Goal: Information Seeking & Learning: Learn about a topic

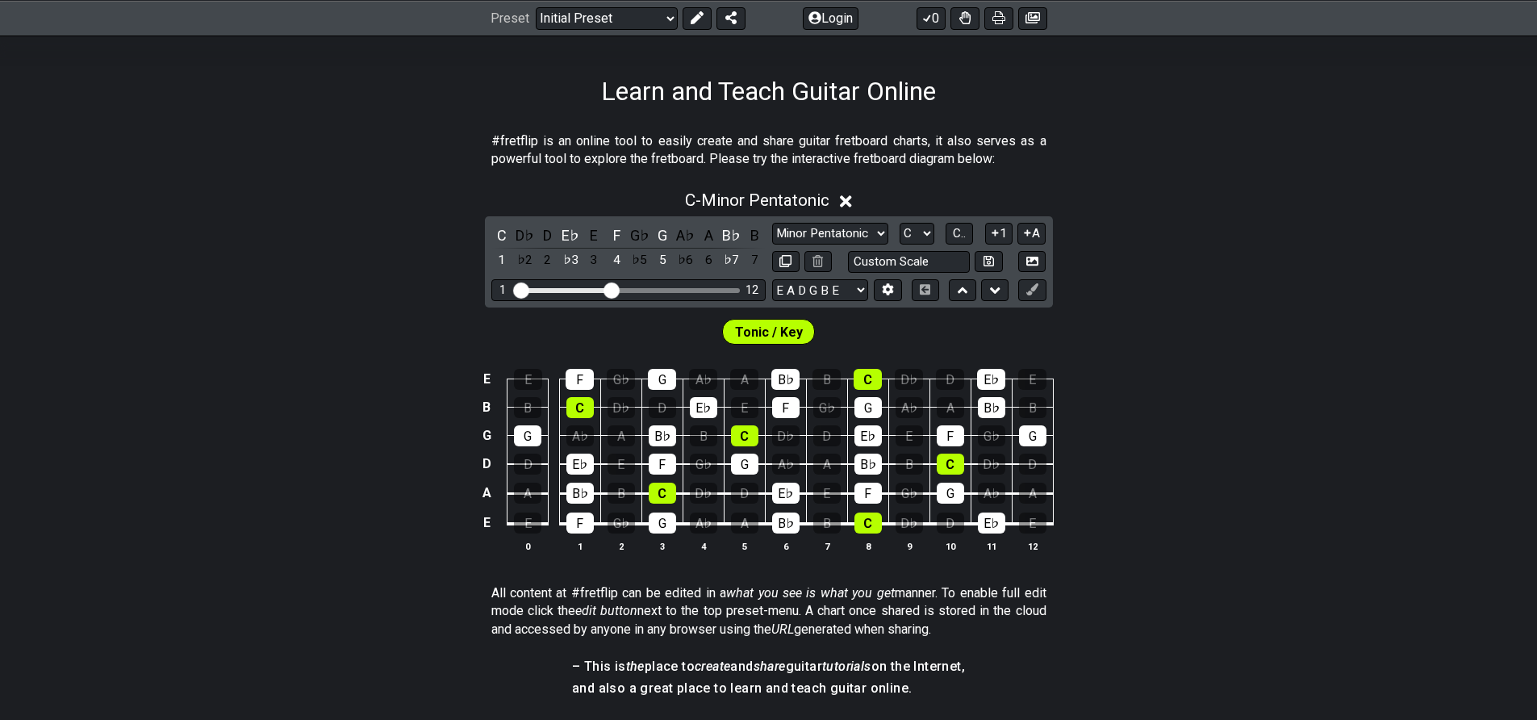
scroll to position [239, 0]
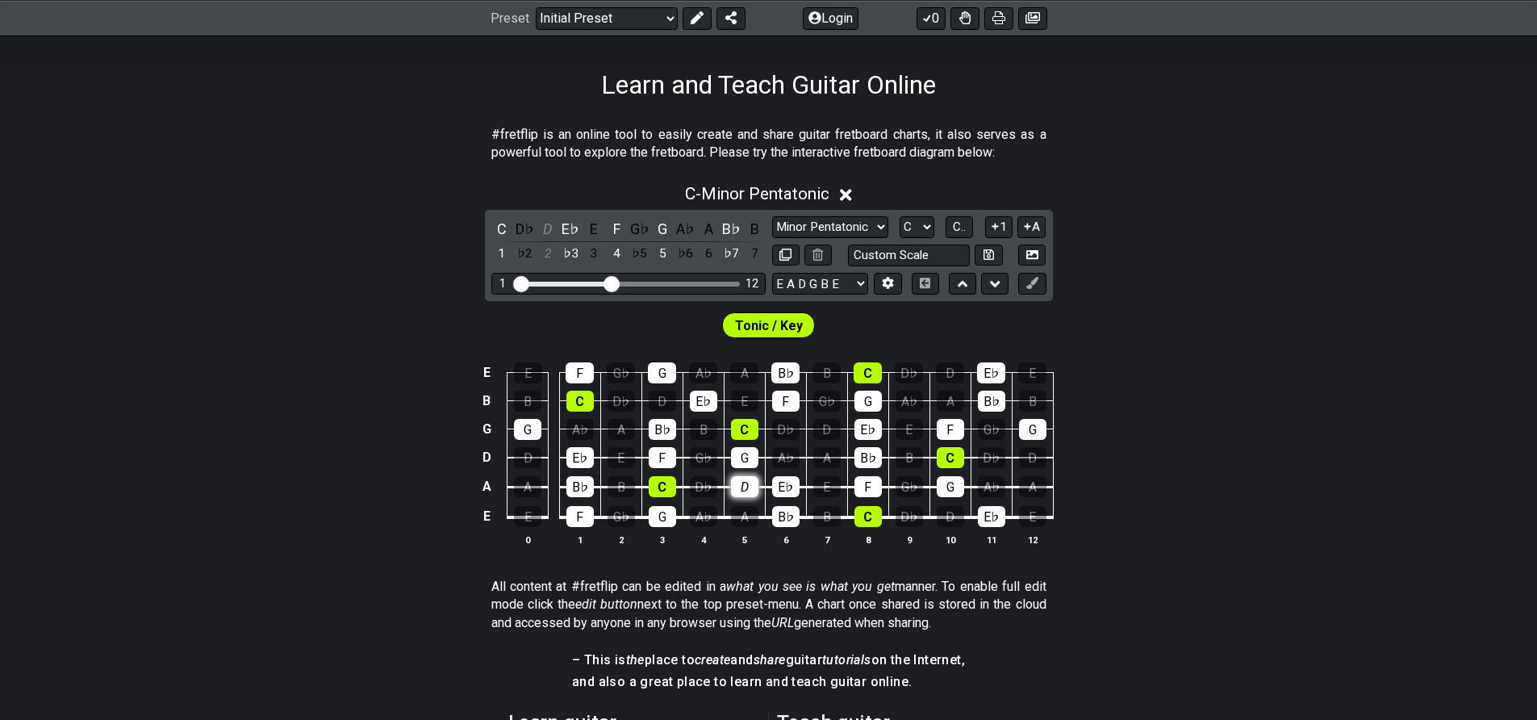
click at [740, 486] on div "D" at bounding box center [744, 486] width 27 height 21
click at [744, 492] on div "D" at bounding box center [744, 486] width 27 height 21
click at [785, 224] on select "Minor Pentatonic Click to edit Minor Pentatonic Major Pentatonic Minor Blues Ma…" at bounding box center [830, 227] width 116 height 22
click at [772, 216] on select "Minor Pentatonic Click to edit Minor Pentatonic Major Pentatonic Minor Blues Ma…" at bounding box center [830, 227] width 116 height 22
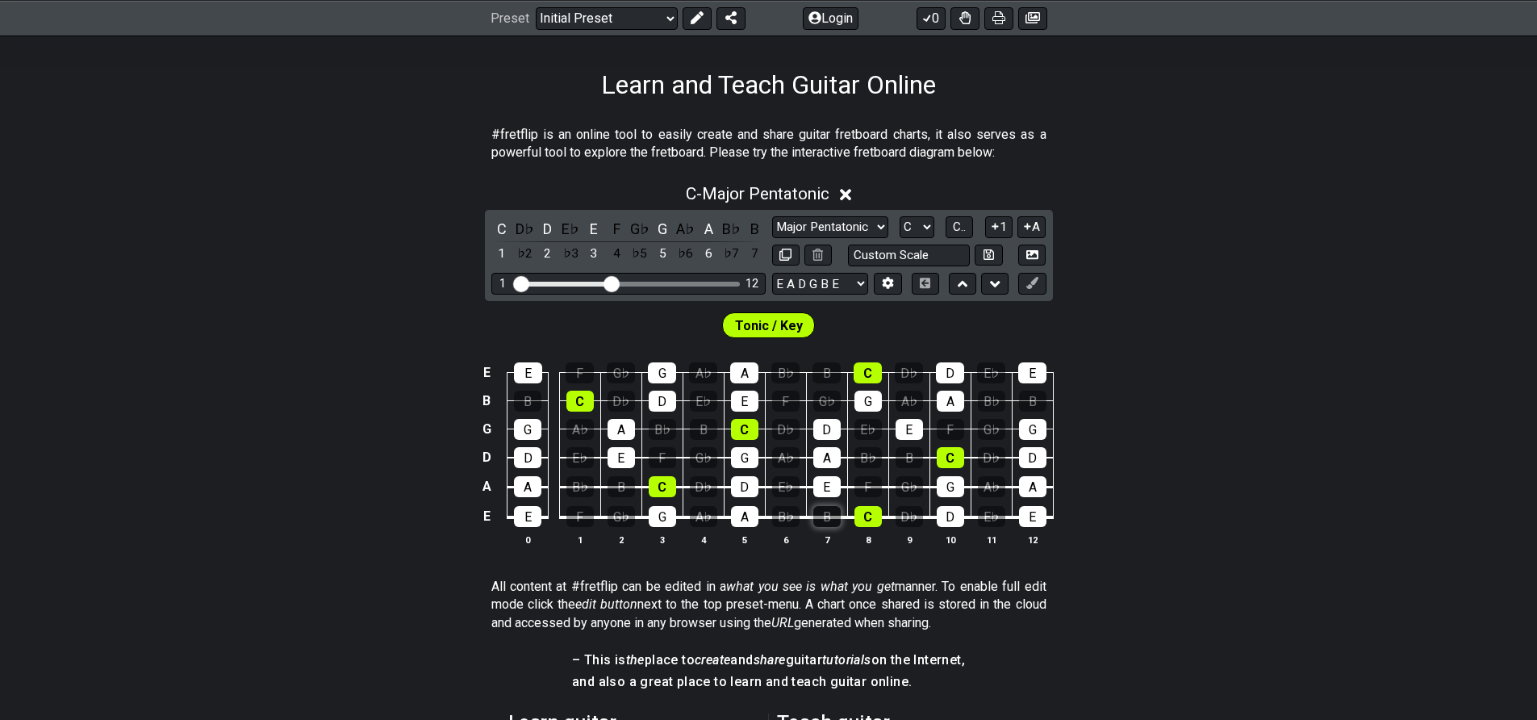
click at [831, 517] on div "B" at bounding box center [826, 516] width 27 height 21
click at [527, 520] on div "E" at bounding box center [527, 516] width 27 height 21
click at [530, 519] on div "E" at bounding box center [527, 516] width 27 height 21
click at [754, 336] on div "Tonic / Key" at bounding box center [768, 325] width 93 height 26
click at [760, 327] on span "Tonic / Key" at bounding box center [769, 325] width 68 height 23
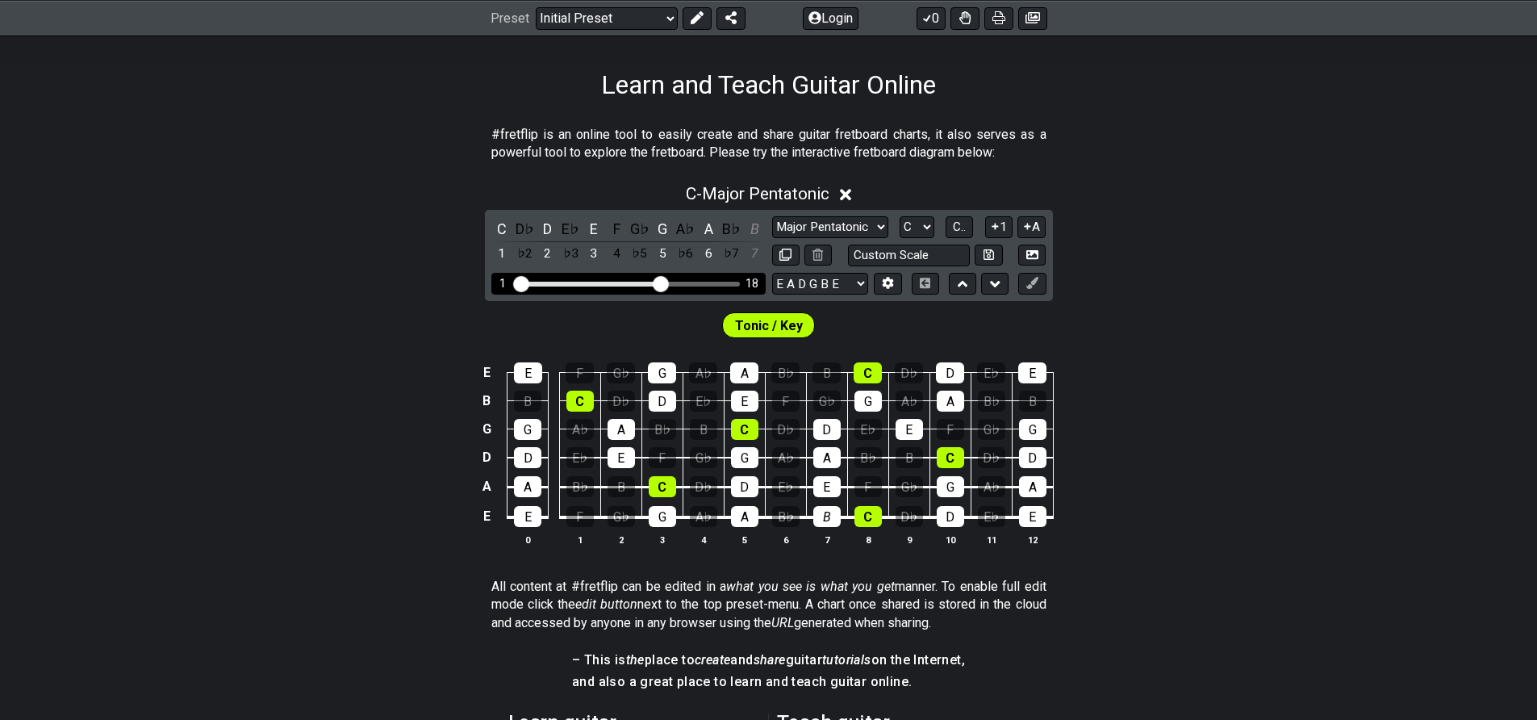
drag, startPoint x: 610, startPoint y: 283, endPoint x: 660, endPoint y: 285, distance: 50.1
click at [660, 282] on input "Visible fret range" at bounding box center [628, 282] width 229 height 0
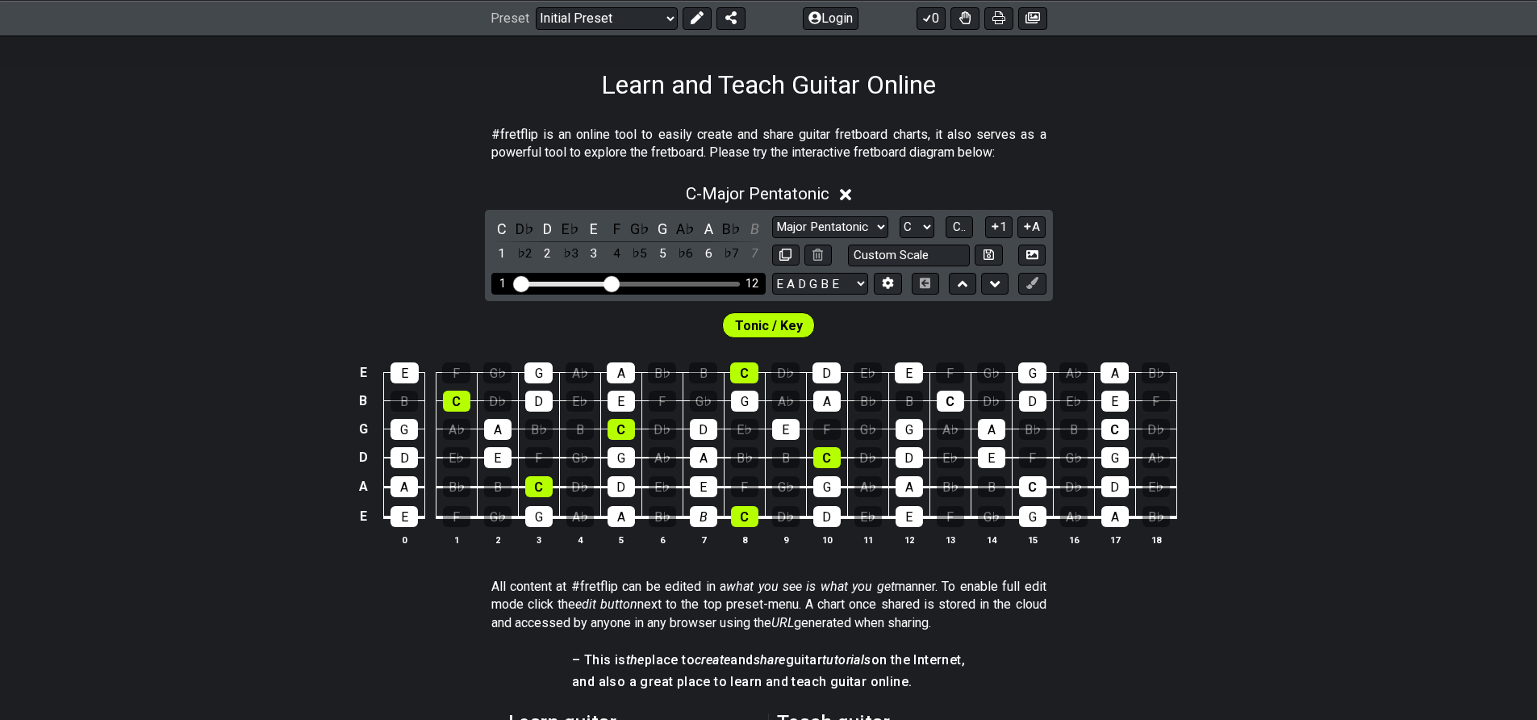
drag, startPoint x: 660, startPoint y: 285, endPoint x: 614, endPoint y: 283, distance: 46.0
click at [614, 282] on input "Visible fret range" at bounding box center [628, 282] width 229 height 0
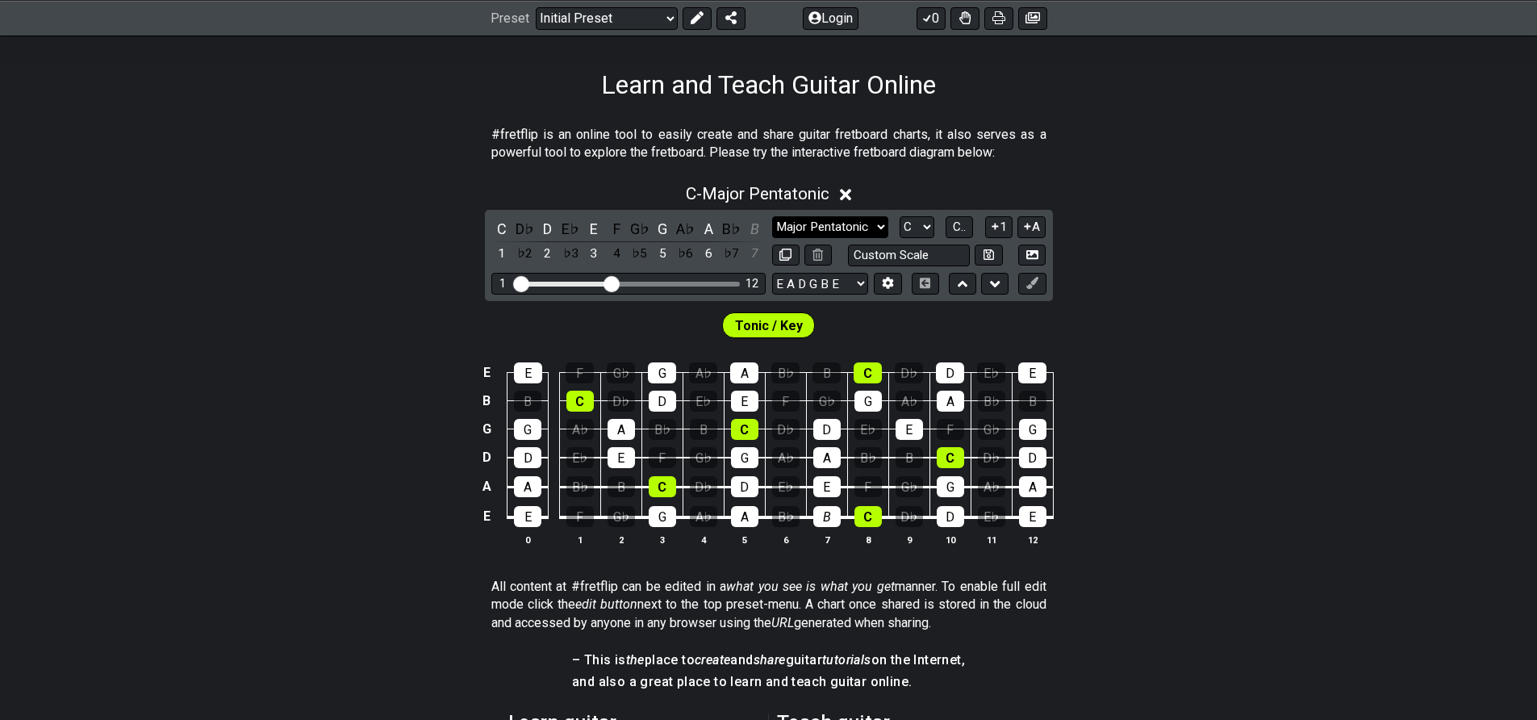
click at [861, 225] on select "Minor Pentatonic Click to edit Minor Pentatonic Major Pentatonic Minor Blues Ma…" at bounding box center [830, 227] width 116 height 22
click at [772, 216] on select "Minor Pentatonic Click to edit Minor Pentatonic Major Pentatonic Minor Blues Ma…" at bounding box center [830, 227] width 116 height 22
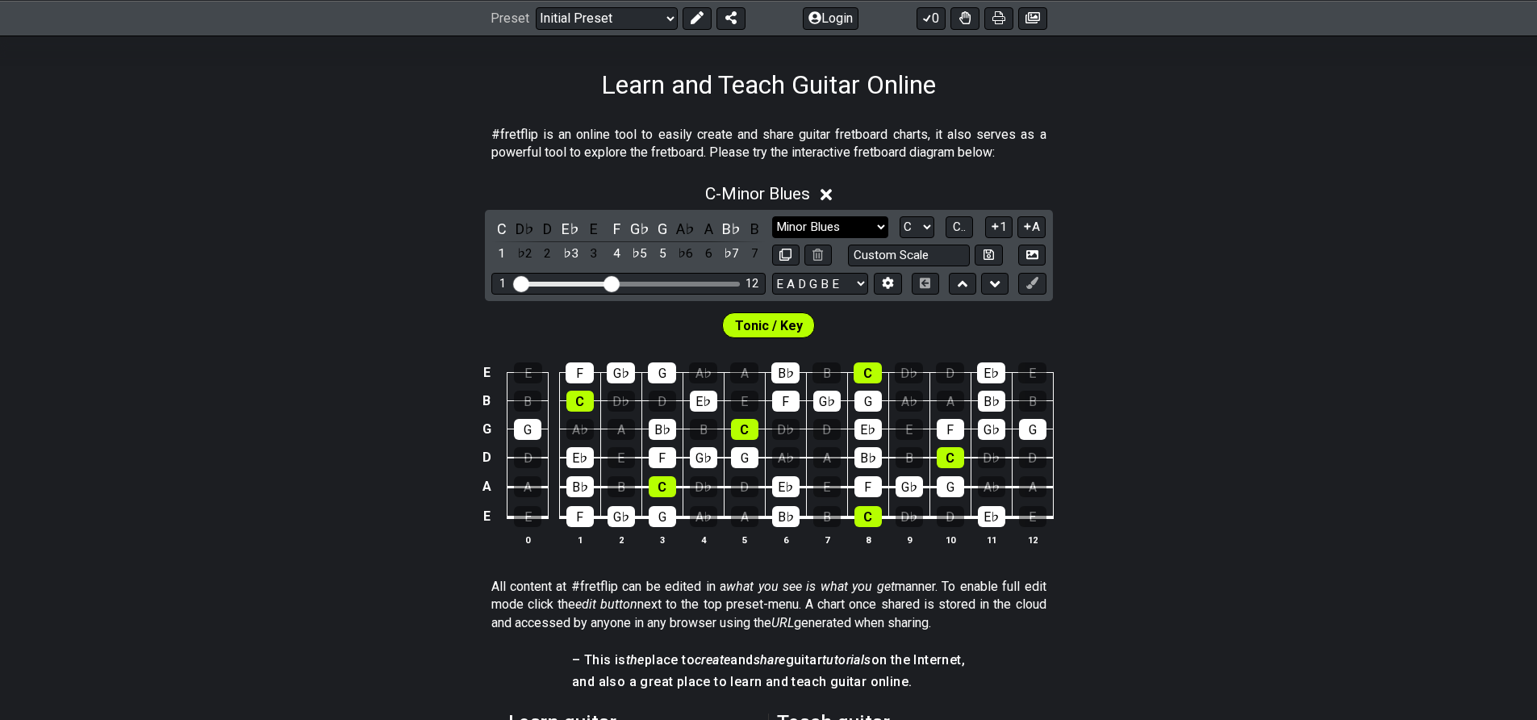
click at [844, 221] on select "Minor Pentatonic Click to edit Minor Pentatonic Major Pentatonic Minor Blues Ma…" at bounding box center [830, 227] width 116 height 22
select select "Major Pentatonic"
click at [772, 216] on select "Minor Pentatonic Click to edit Minor Pentatonic Major Pentatonic Minor Blues Ma…" at bounding box center [830, 227] width 116 height 22
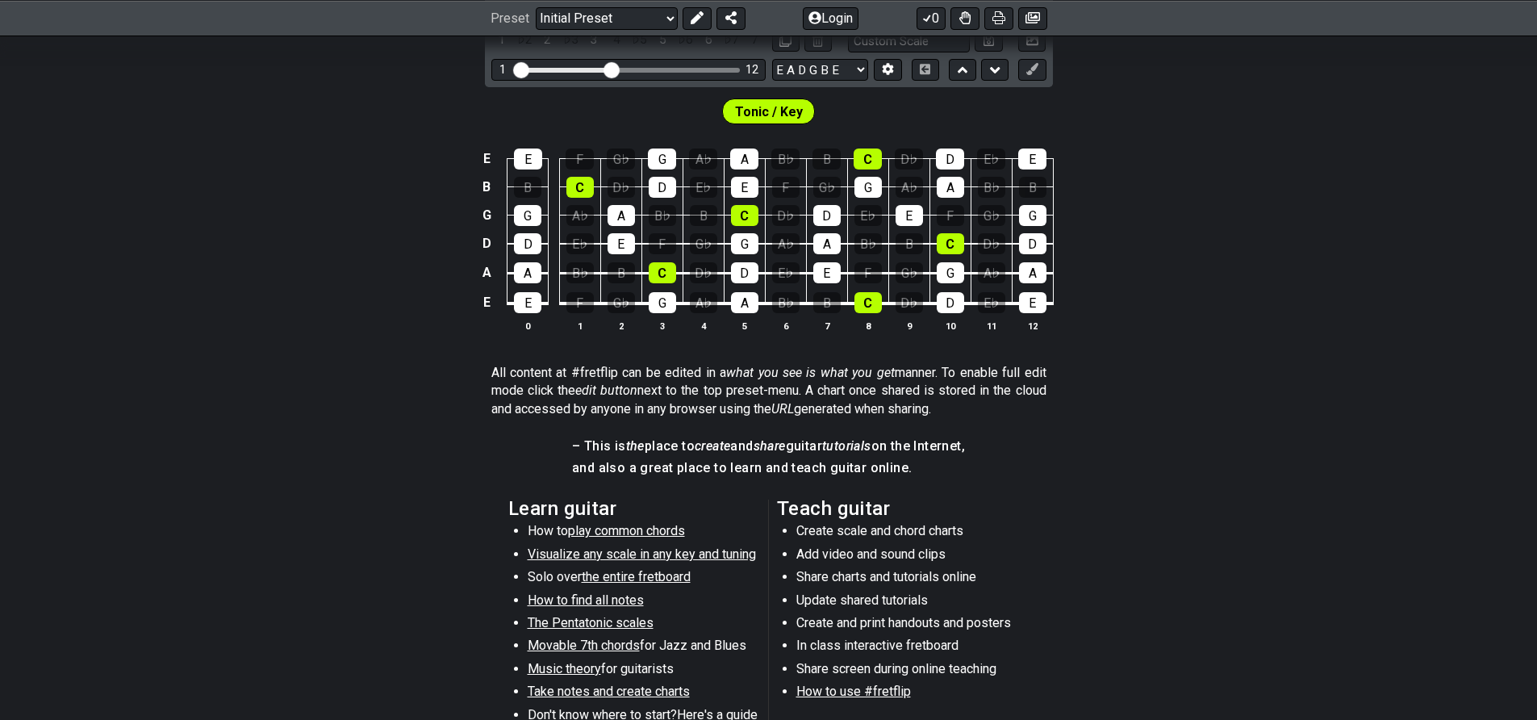
scroll to position [460, 0]
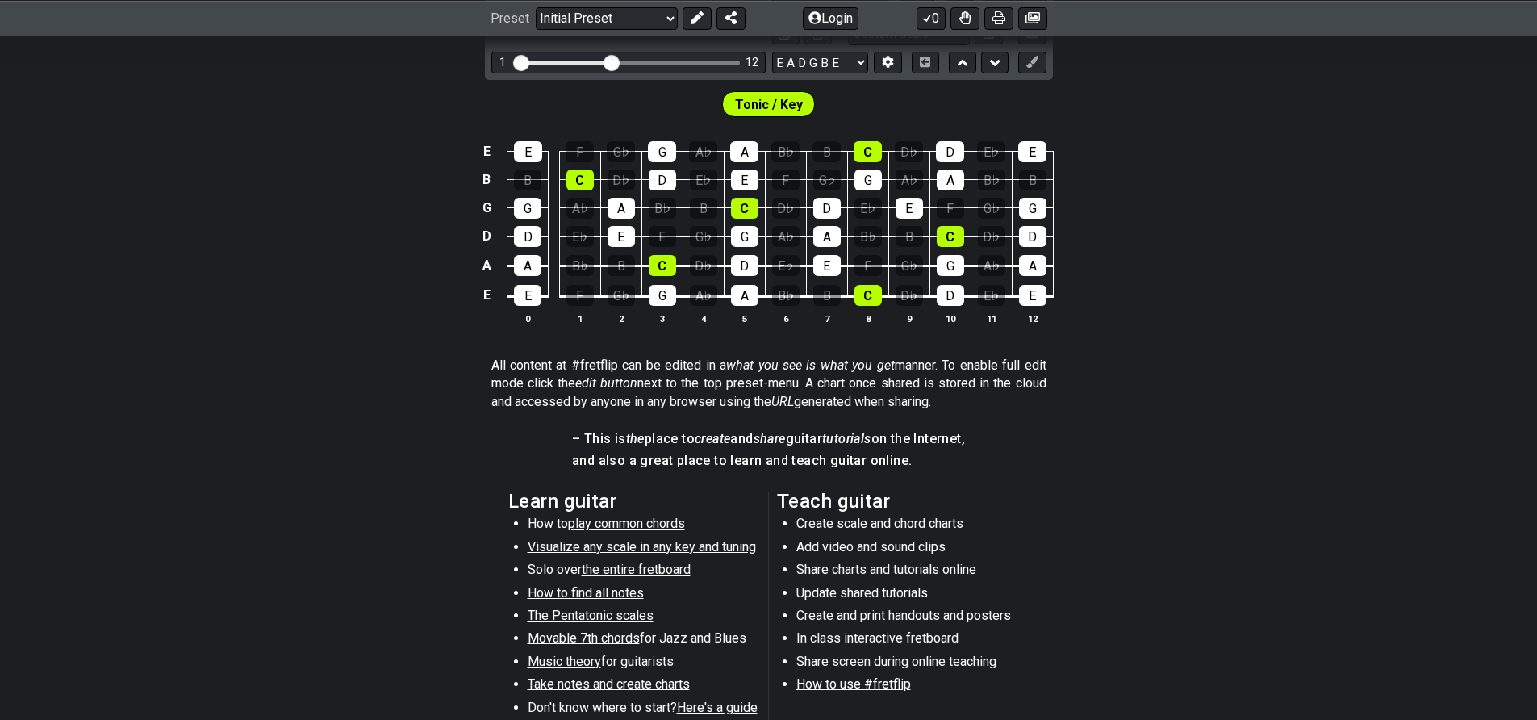
click at [607, 527] on span "play common chords" at bounding box center [626, 523] width 117 height 15
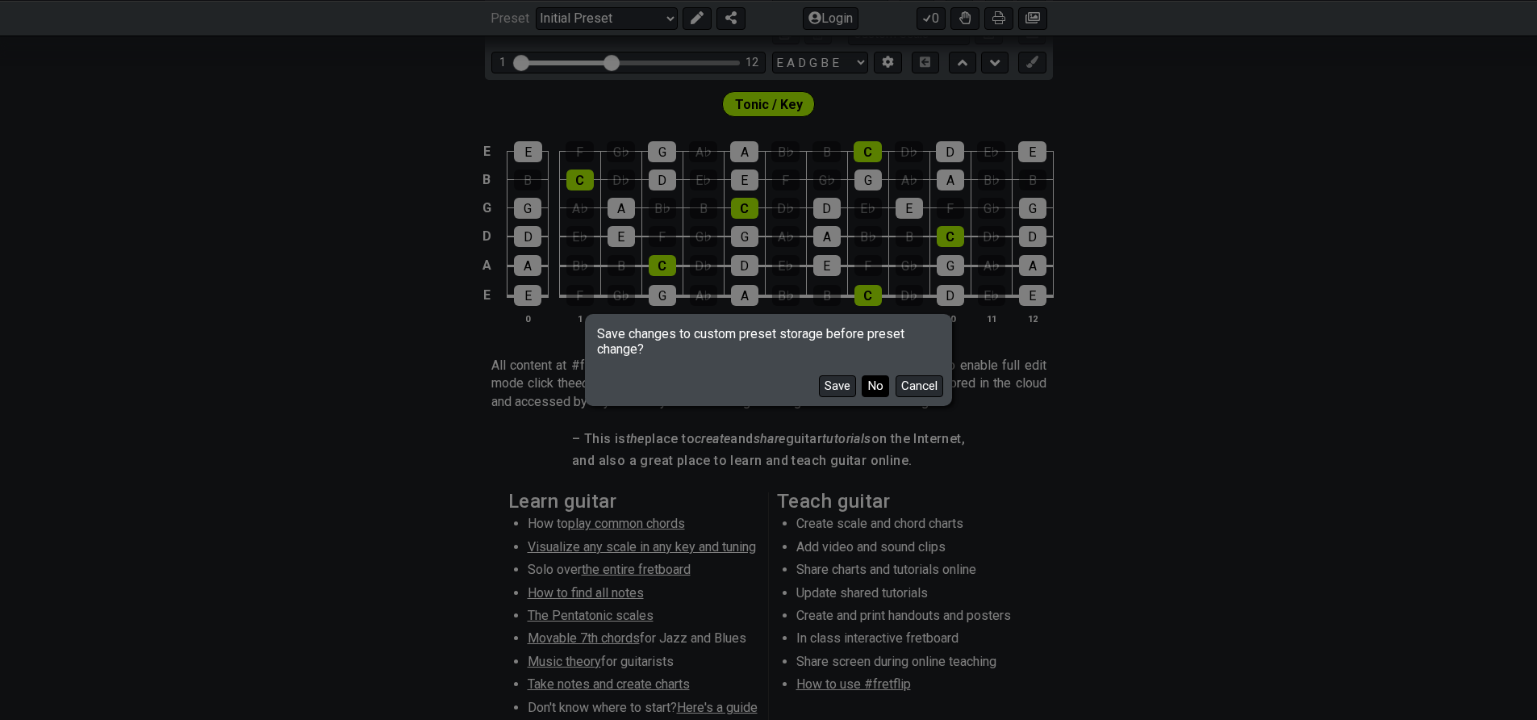
click at [875, 391] on button "No" at bounding box center [875, 386] width 27 height 22
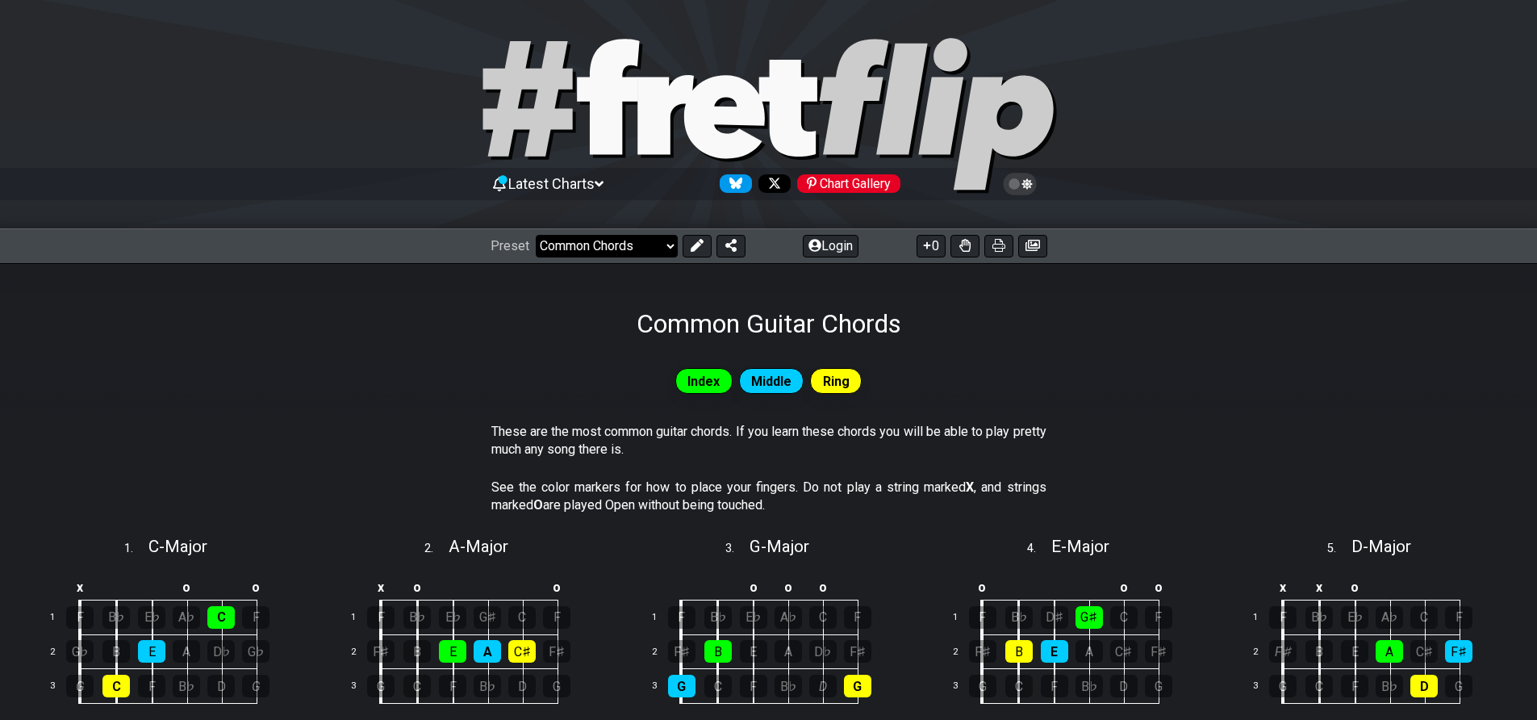
click at [626, 243] on select "Welcome to #fretflip! Initial Preset Custom Preset Minor Pentatonic Major Penta…" at bounding box center [607, 246] width 142 height 23
click at [536, 235] on select "Welcome to #fretflip! Initial Preset Custom Preset Minor Pentatonic Major Penta…" at bounding box center [607, 246] width 142 height 23
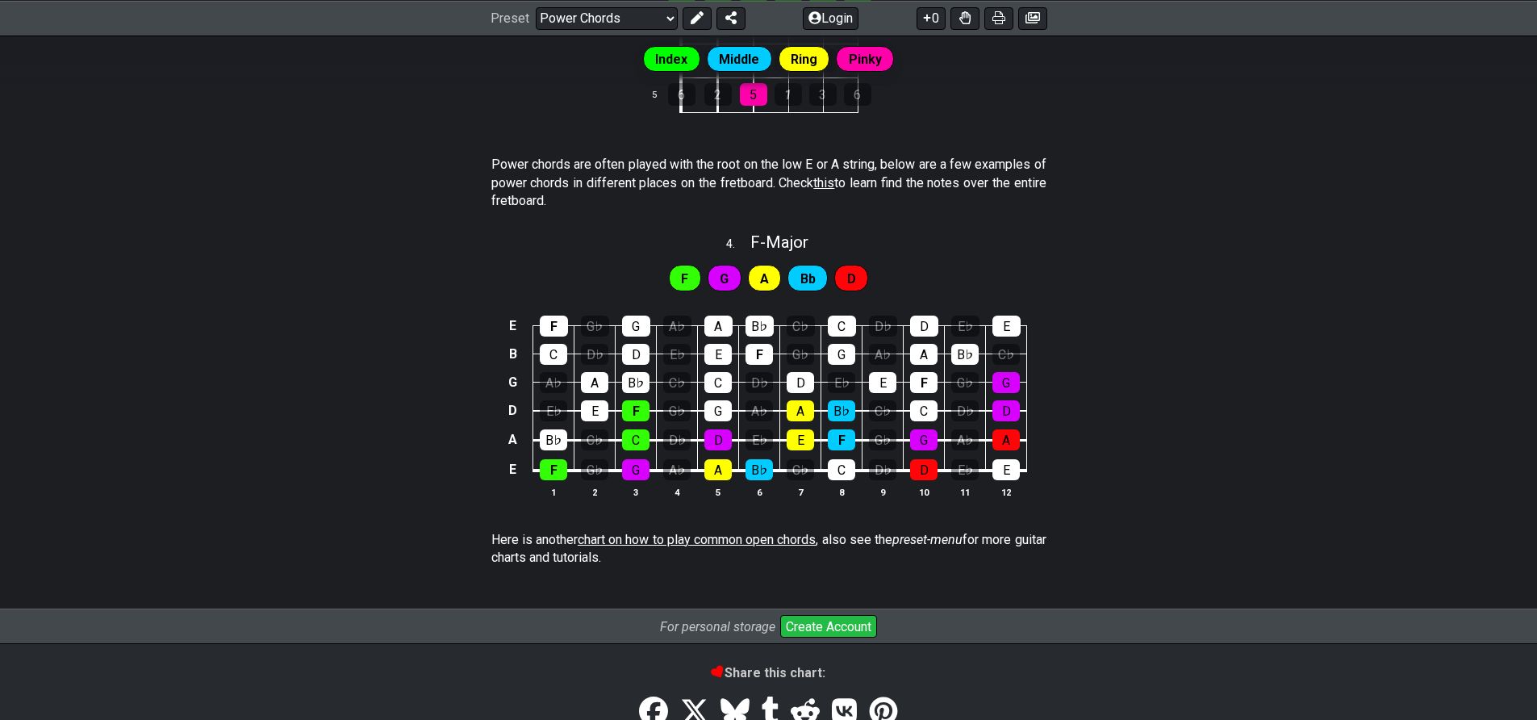
scroll to position [932, 0]
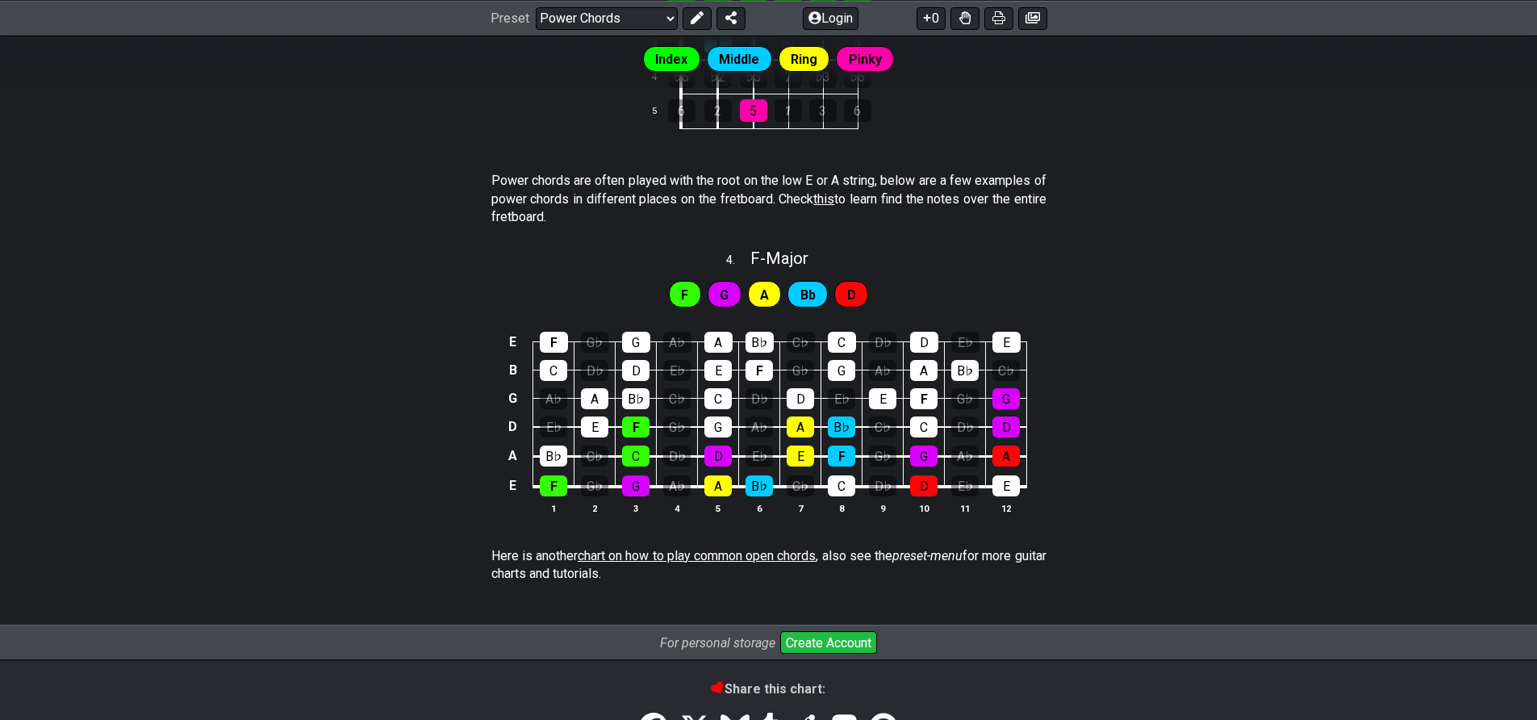
click at [687, 290] on span "F" at bounding box center [684, 294] width 7 height 23
click at [687, 295] on span "F" at bounding box center [684, 294] width 7 height 23
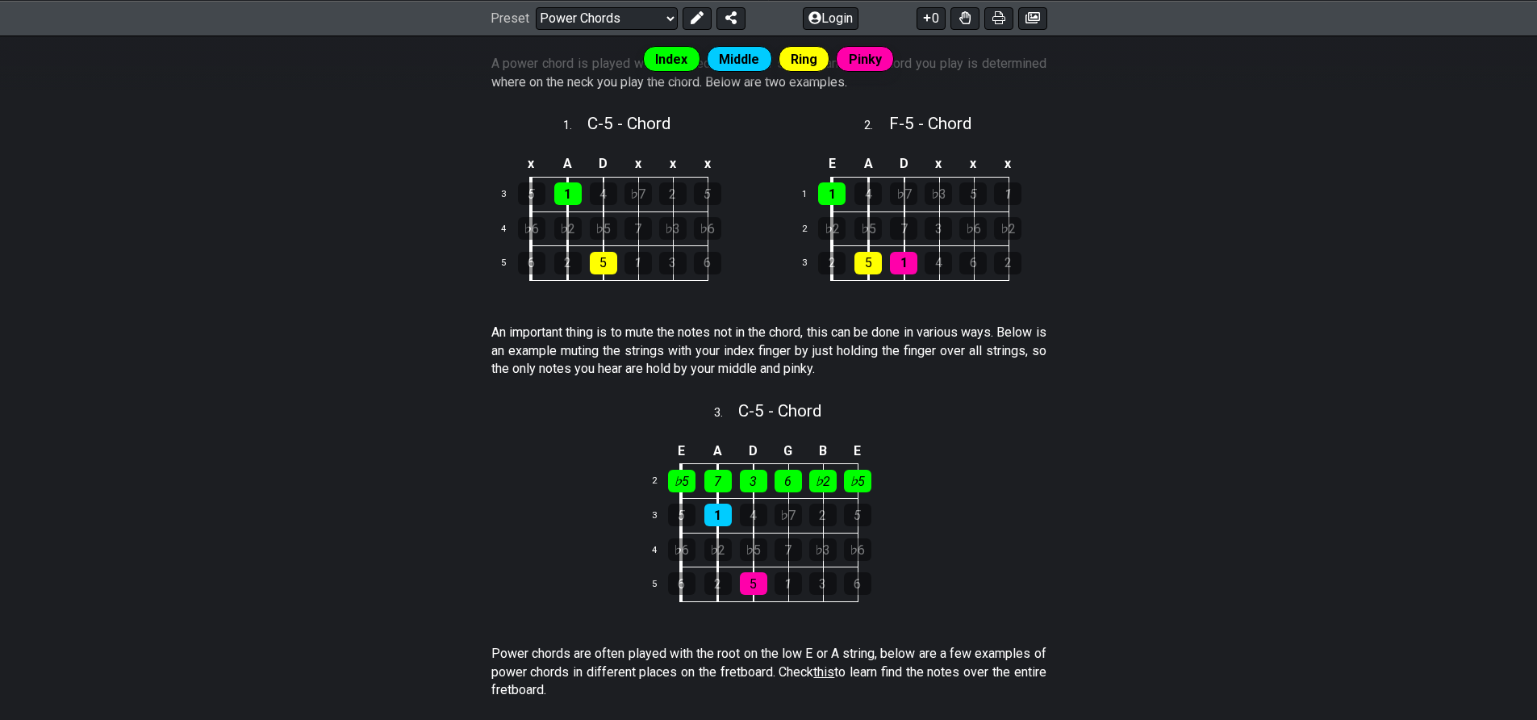
scroll to position [0, 0]
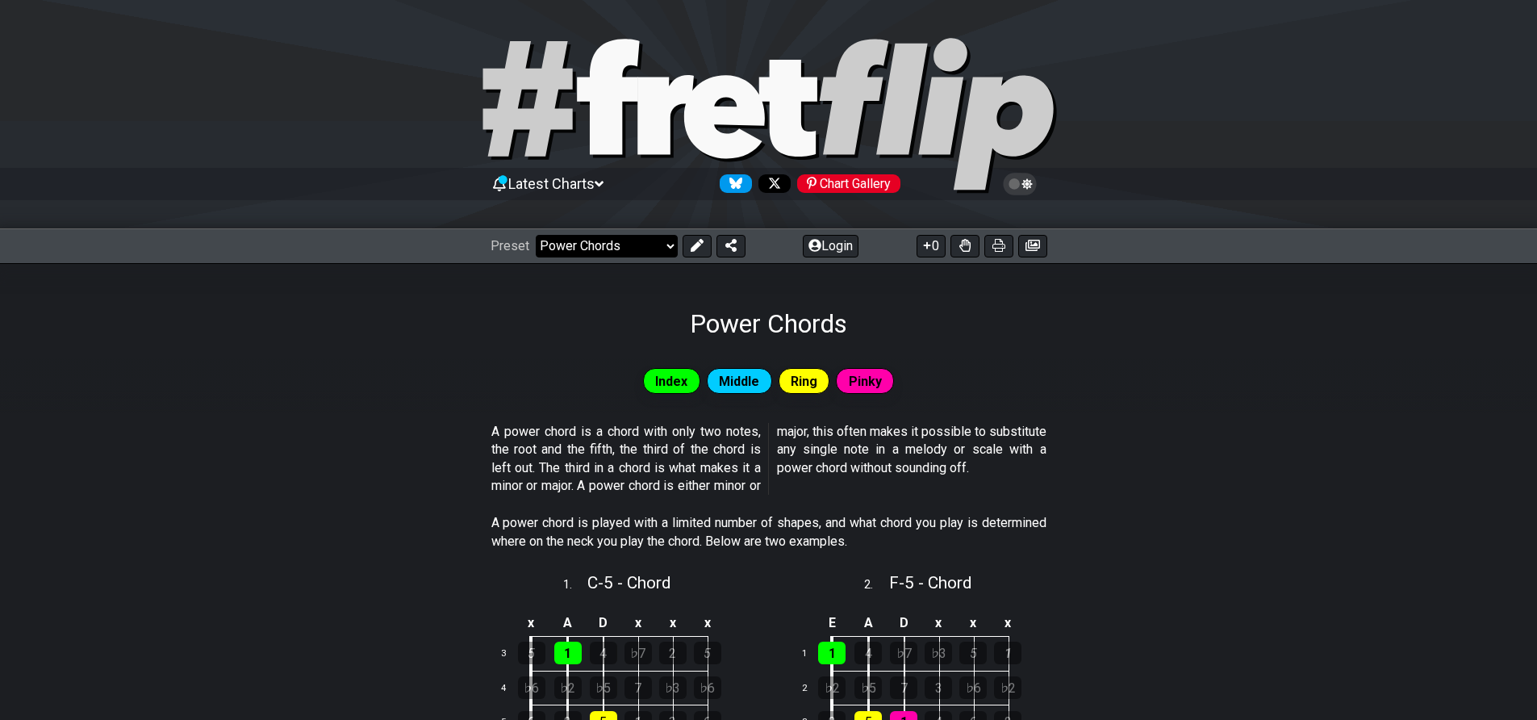
click at [595, 243] on select "Welcome to #fretflip! Initial Preset Custom Preset Minor Pentatonic Major Penta…" at bounding box center [607, 246] width 142 height 23
click at [536, 235] on select "Welcome to #fretflip! Initial Preset Custom Preset Minor Pentatonic Major Penta…" at bounding box center [607, 246] width 142 height 23
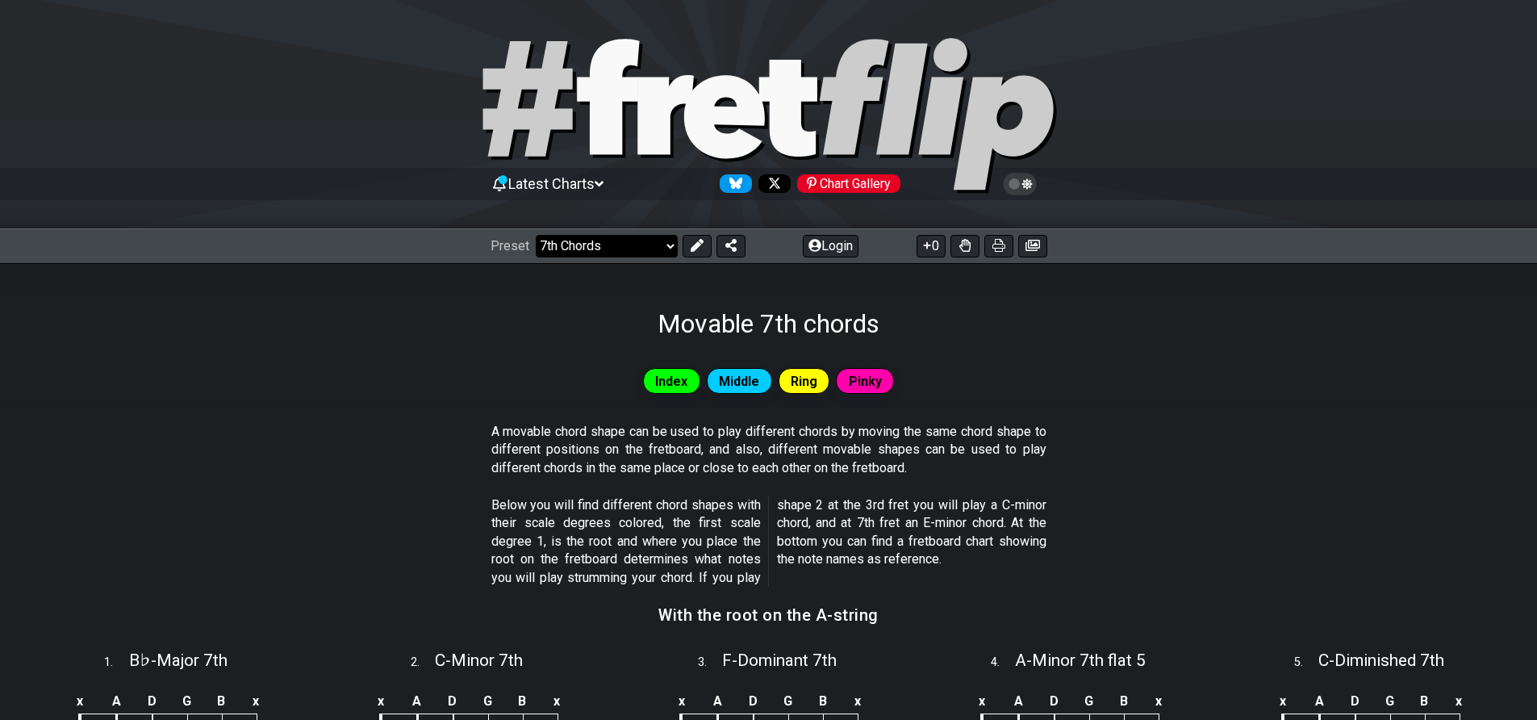
click at [580, 239] on select "Welcome to #fretflip! Initial Preset Custom Preset Minor Pentatonic Major Penta…" at bounding box center [607, 246] width 142 height 23
click at [536, 235] on select "Welcome to #fretflip! Initial Preset Custom Preset Minor Pentatonic Major Penta…" at bounding box center [607, 246] width 142 height 23
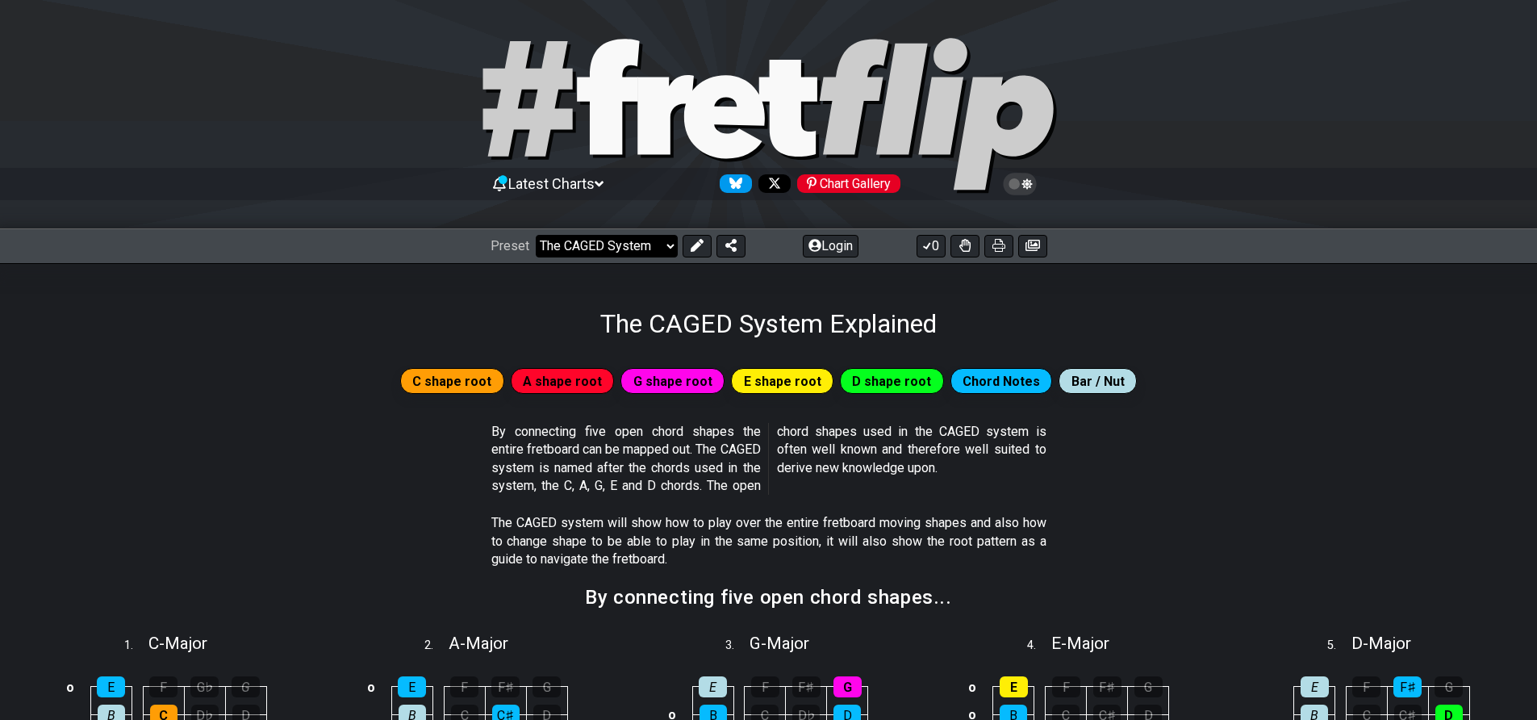
click at [558, 249] on select "Welcome to #fretflip! Initial Preset Custom Preset Minor Pentatonic Major Penta…" at bounding box center [607, 246] width 142 height 23
click at [536, 235] on select "Welcome to #fretflip! Initial Preset Custom Preset Minor Pentatonic Major Penta…" at bounding box center [607, 246] width 142 height 23
select select "/welcome"
select select "C"
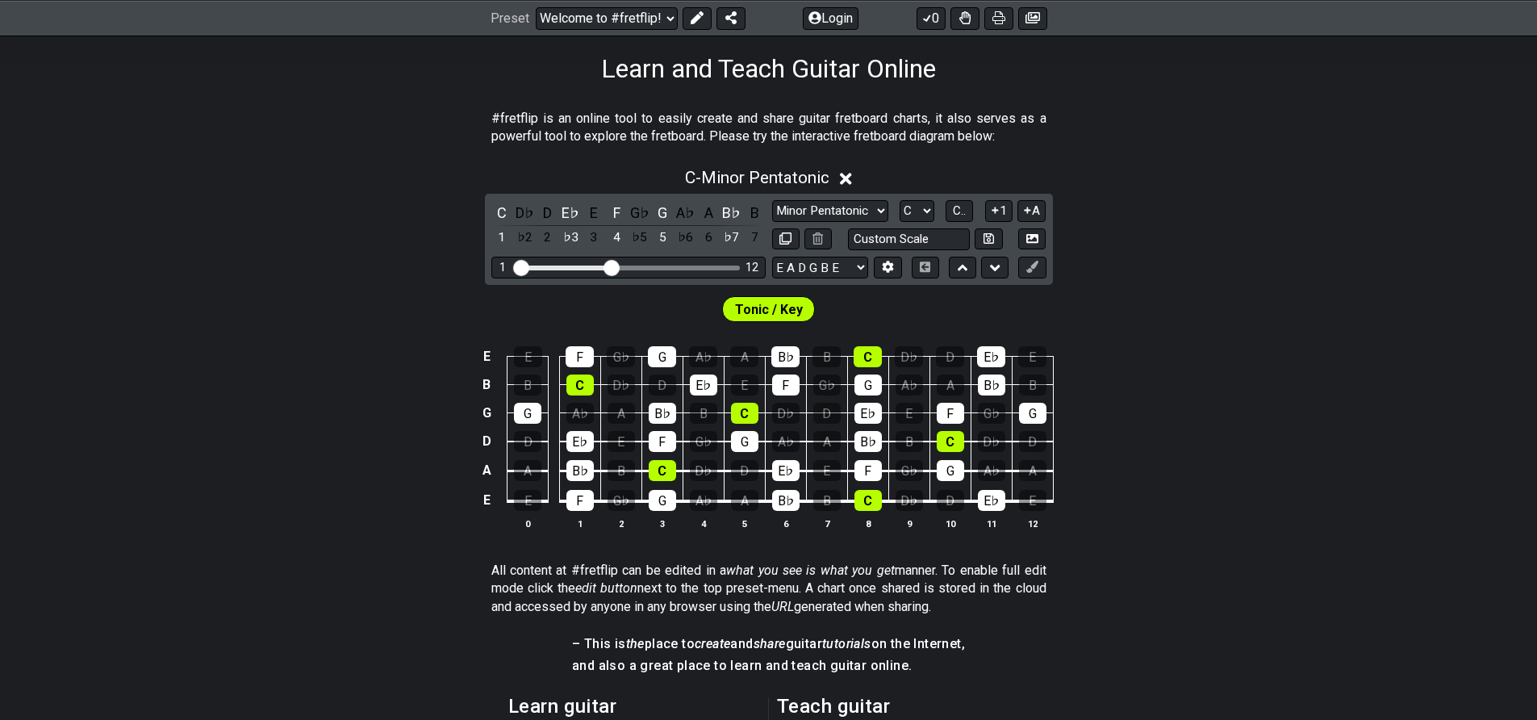
scroll to position [253, 0]
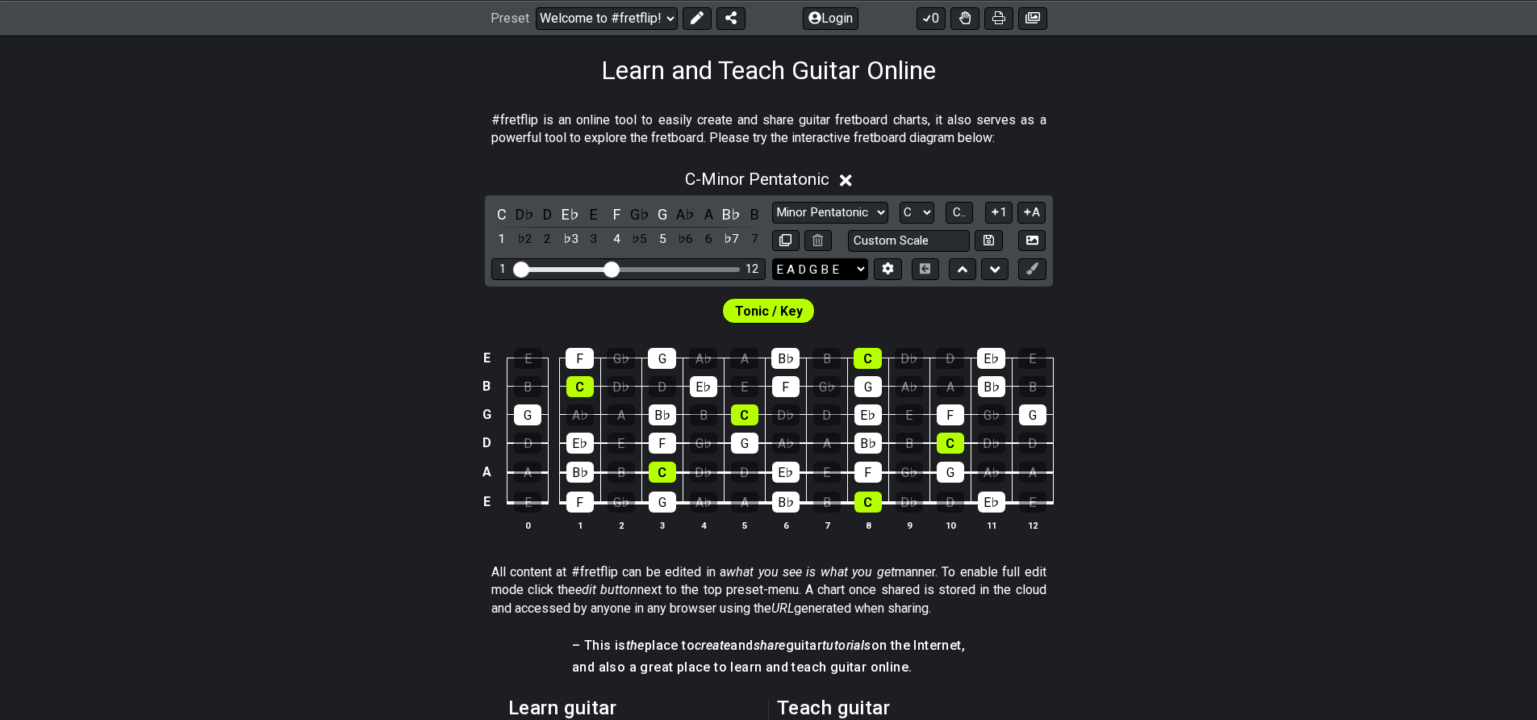
click at [840, 267] on select "E A D G B E E A D G B E E A D G B E B E A D F♯ B A D G C E A D A D G B E E♭ A♭ …" at bounding box center [820, 269] width 96 height 22
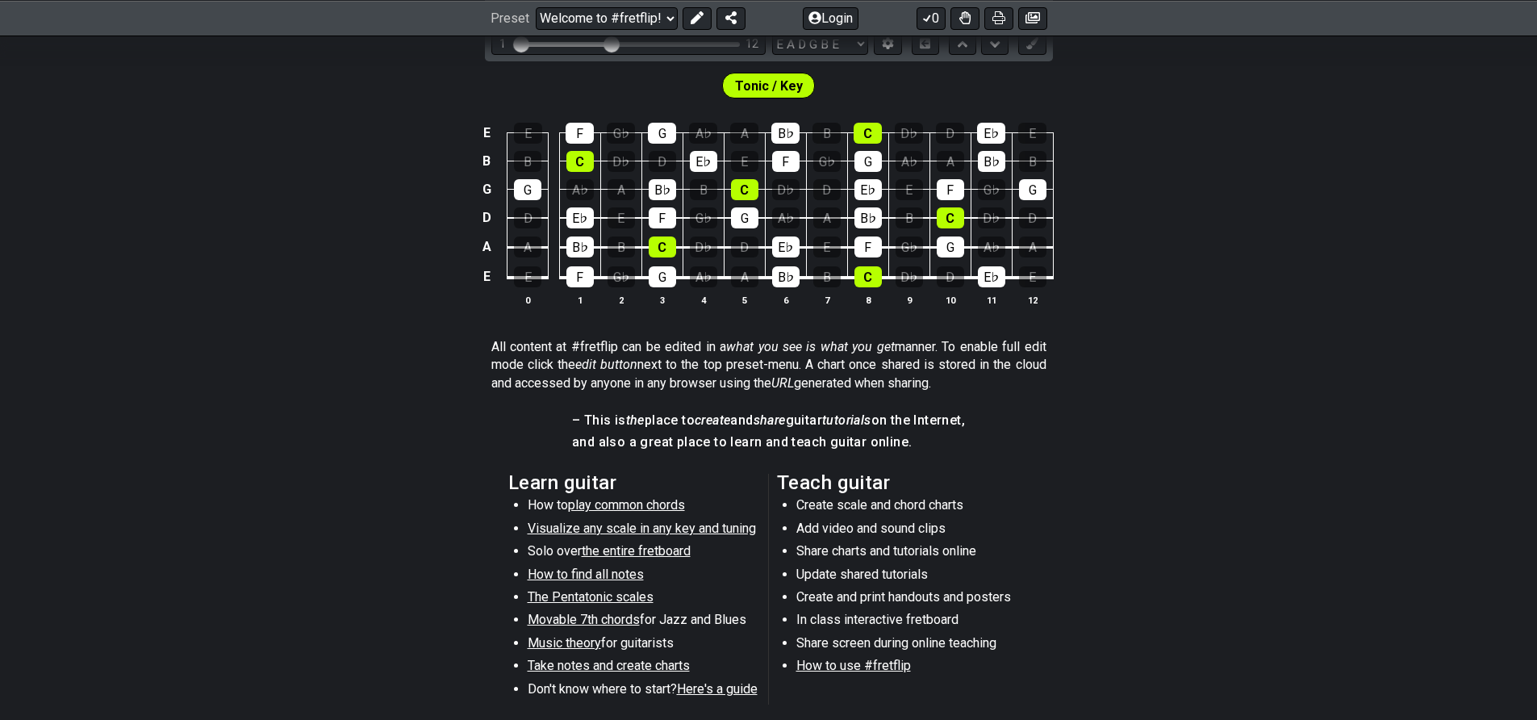
scroll to position [655, 0]
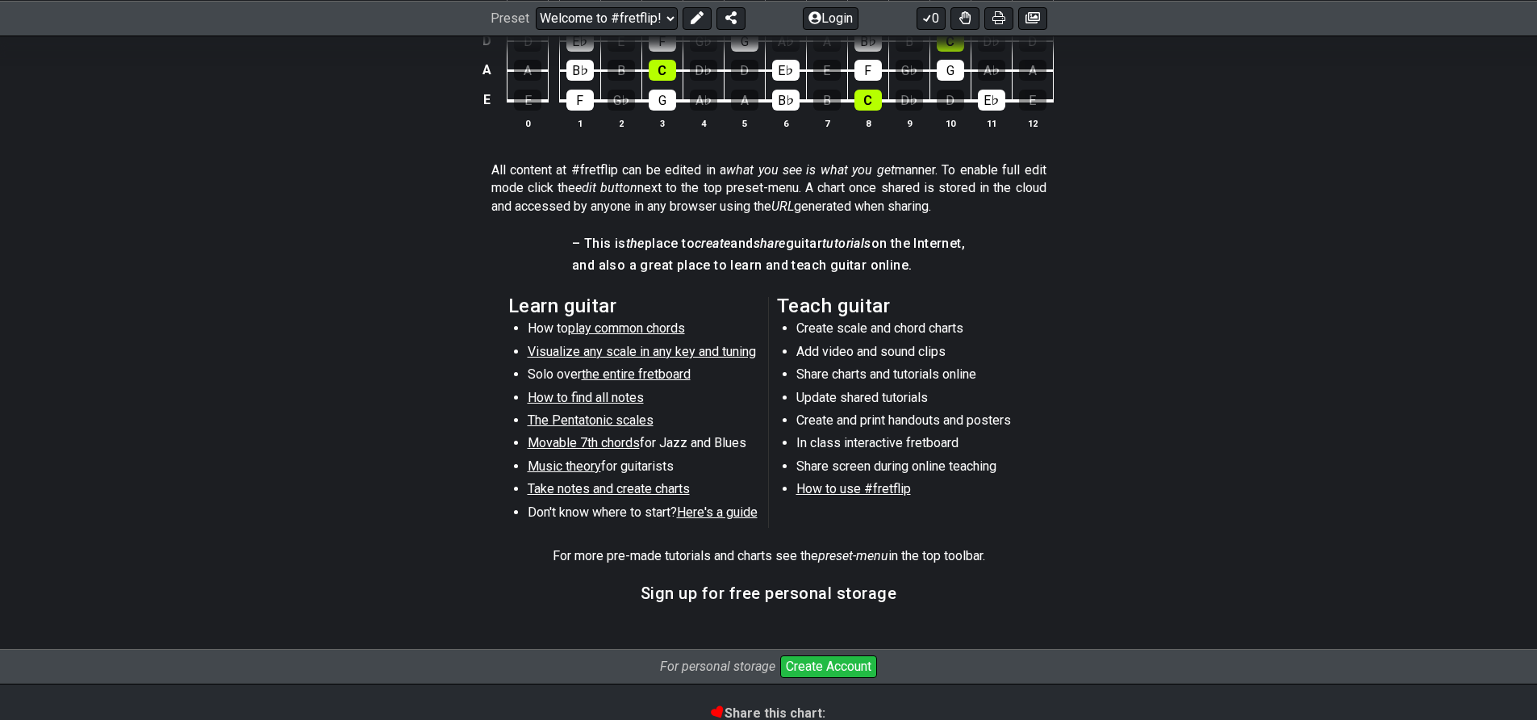
click at [644, 349] on span "Visualize any scale in any key and tuning" at bounding box center [642, 351] width 228 height 15
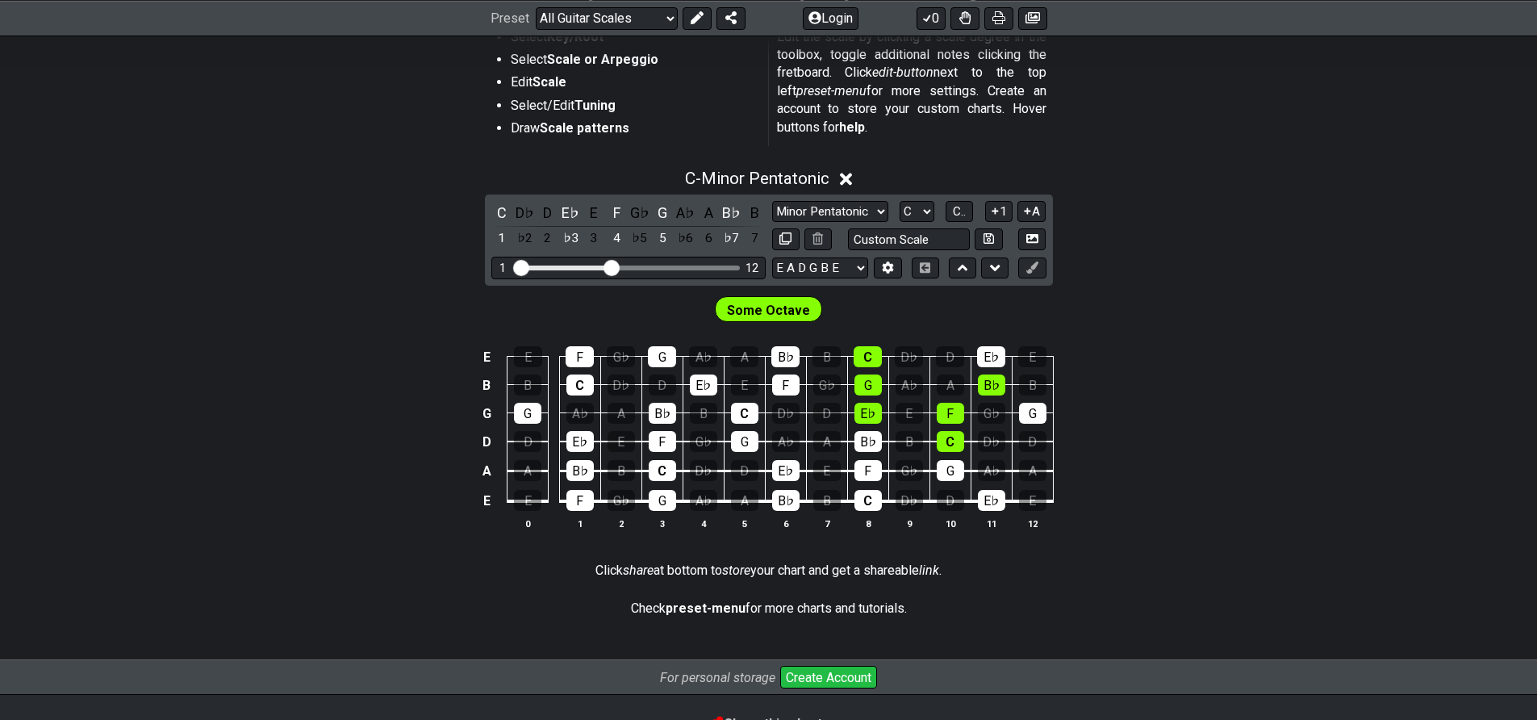
scroll to position [330, 0]
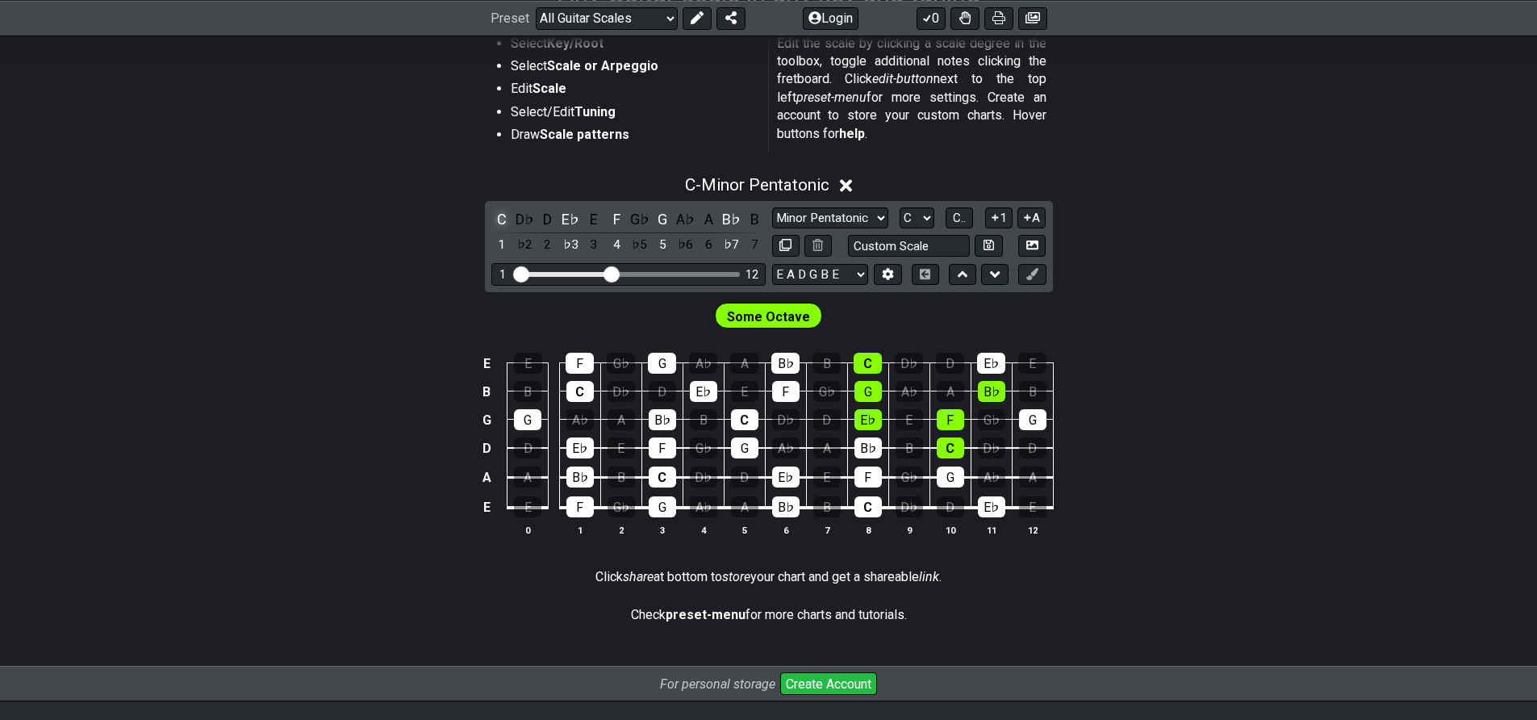
click at [507, 221] on div "C" at bounding box center [501, 219] width 21 height 22
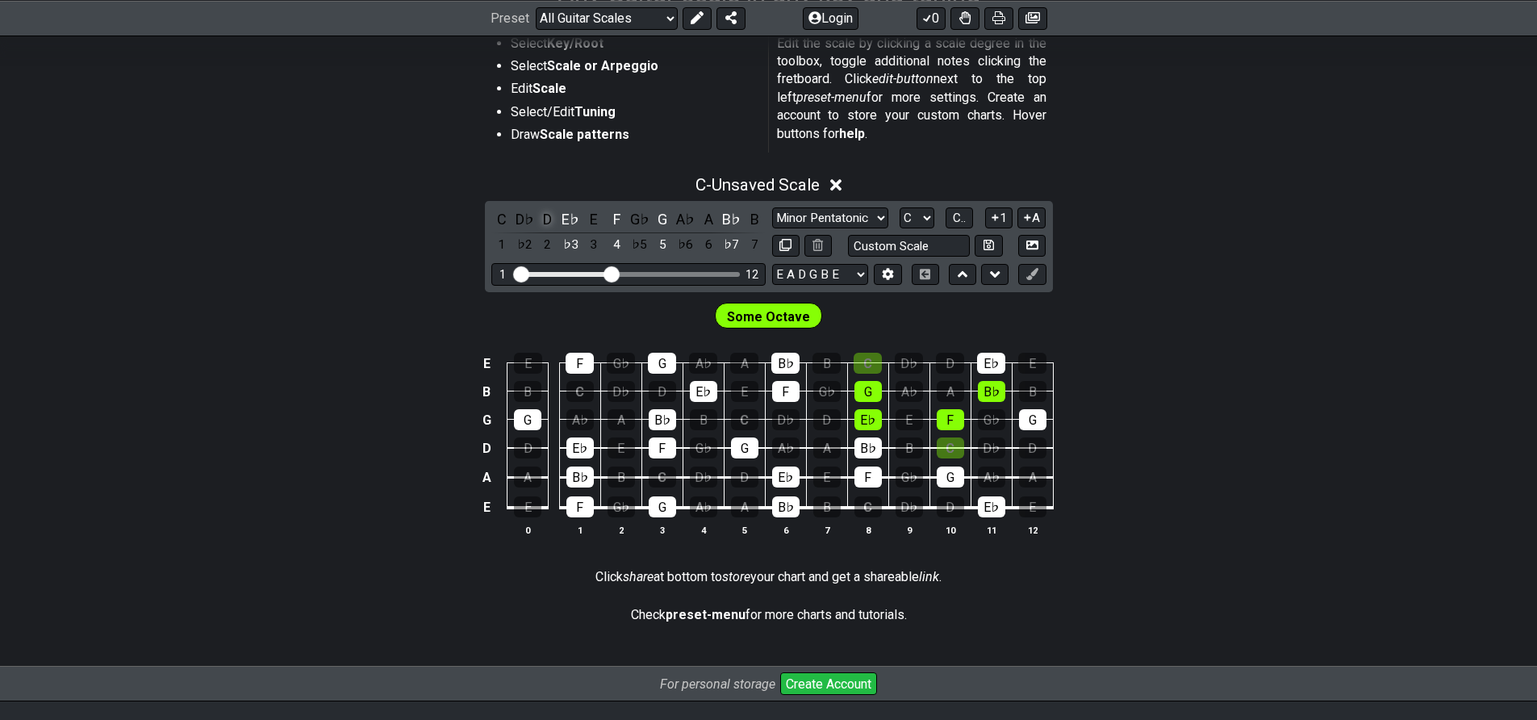
click at [557, 220] on div "D" at bounding box center [547, 219] width 21 height 22
click at [554, 219] on div "D" at bounding box center [547, 219] width 21 height 22
click at [575, 224] on div "E♭" at bounding box center [570, 219] width 21 height 22
click at [610, 219] on div "F" at bounding box center [616, 219] width 21 height 22
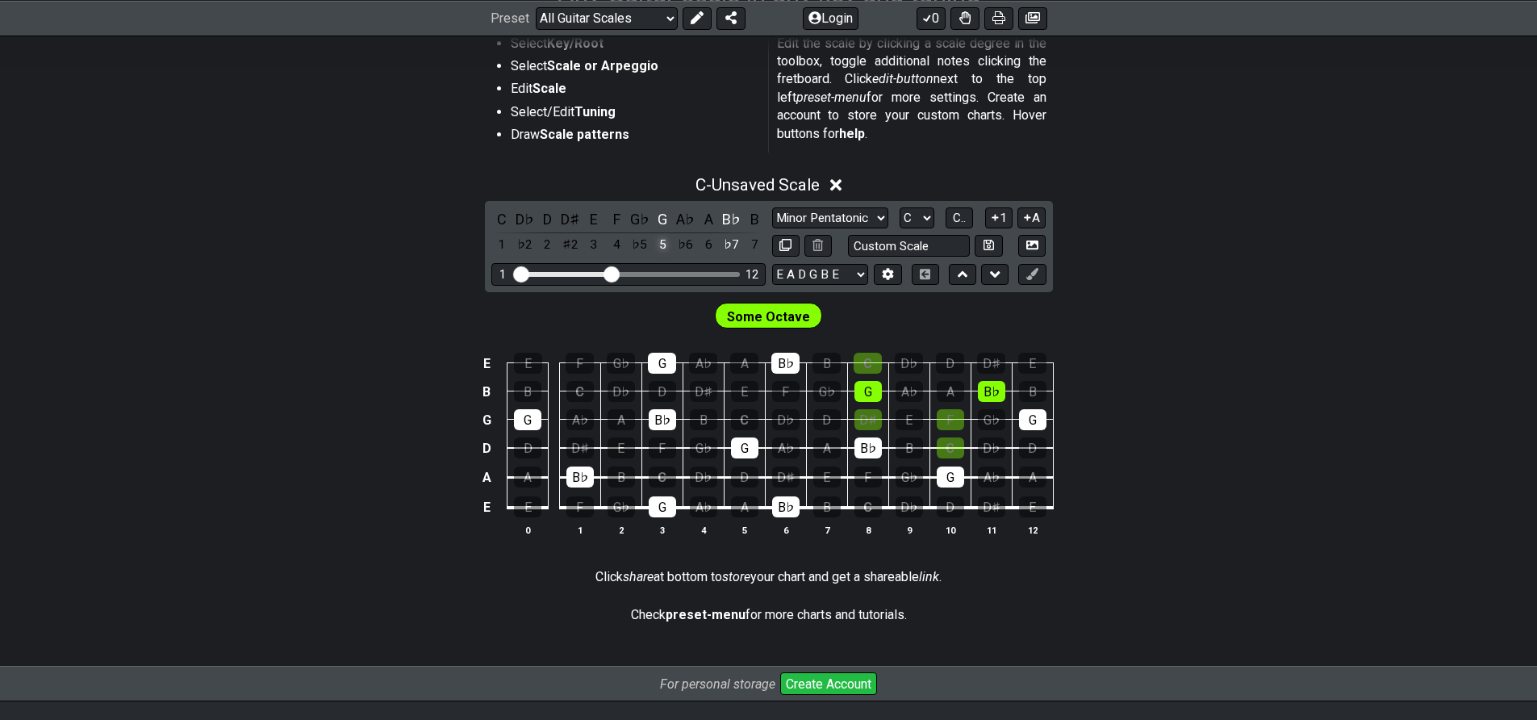
click at [661, 242] on div "5" at bounding box center [662, 245] width 21 height 22
click at [730, 214] on div "B♭" at bounding box center [731, 219] width 21 height 22
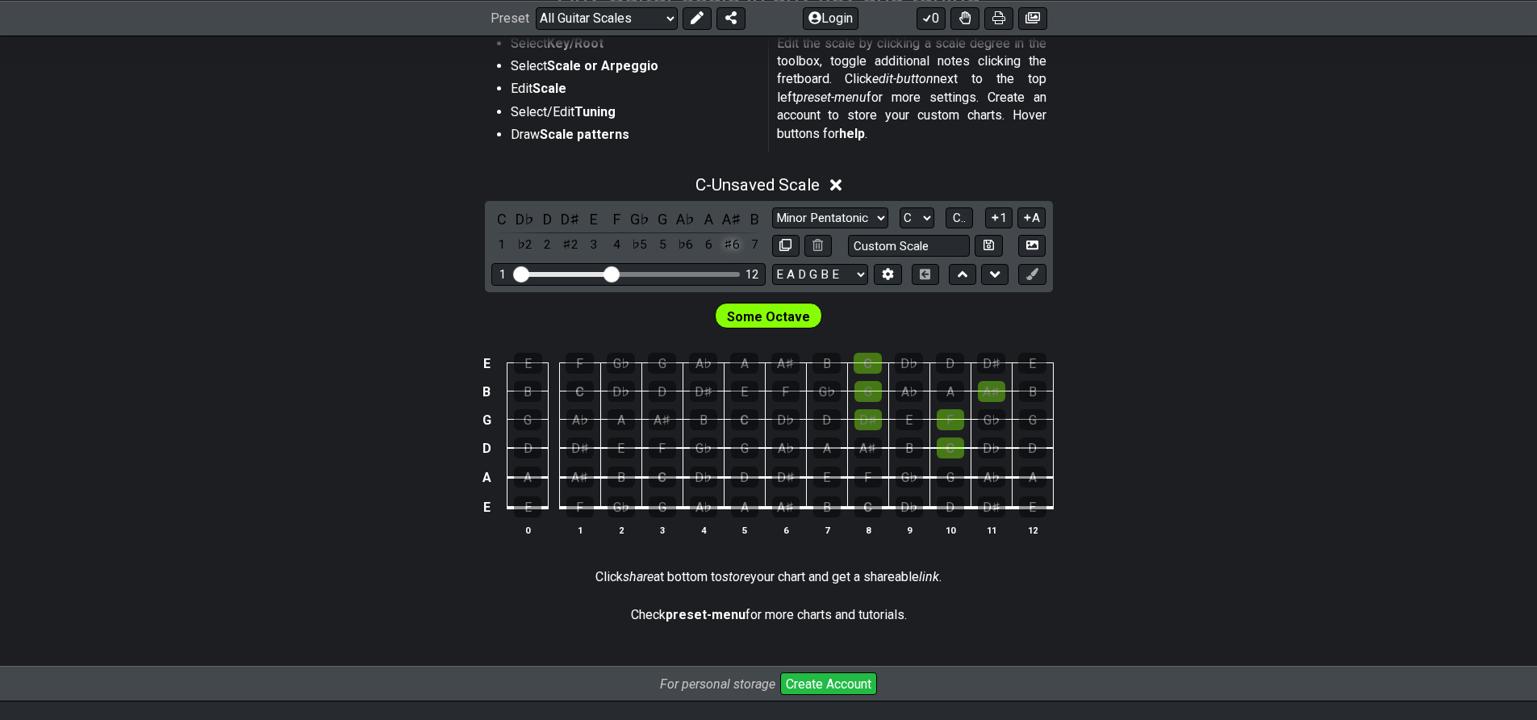
click at [730, 241] on div "♯6" at bounding box center [731, 245] width 21 height 22
click at [727, 213] on div "A♯" at bounding box center [731, 219] width 21 height 22
click at [867, 363] on div "C" at bounding box center [868, 363] width 28 height 21
click at [870, 363] on div "C" at bounding box center [868, 363] width 28 height 21
click at [508, 220] on div "C" at bounding box center [501, 219] width 21 height 22
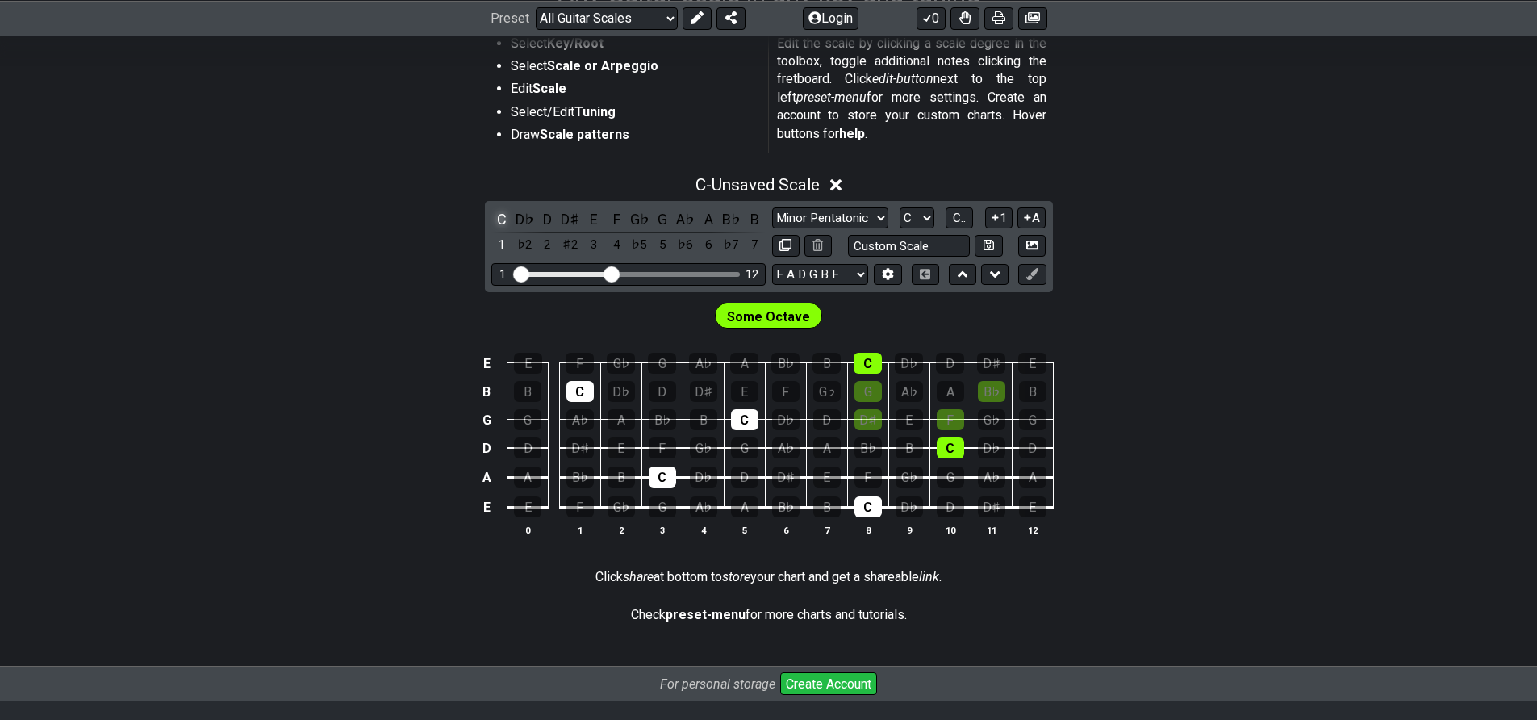
click at [508, 220] on div "C" at bounding box center [501, 219] width 21 height 22
click at [508, 219] on div "C" at bounding box center [501, 219] width 21 height 22
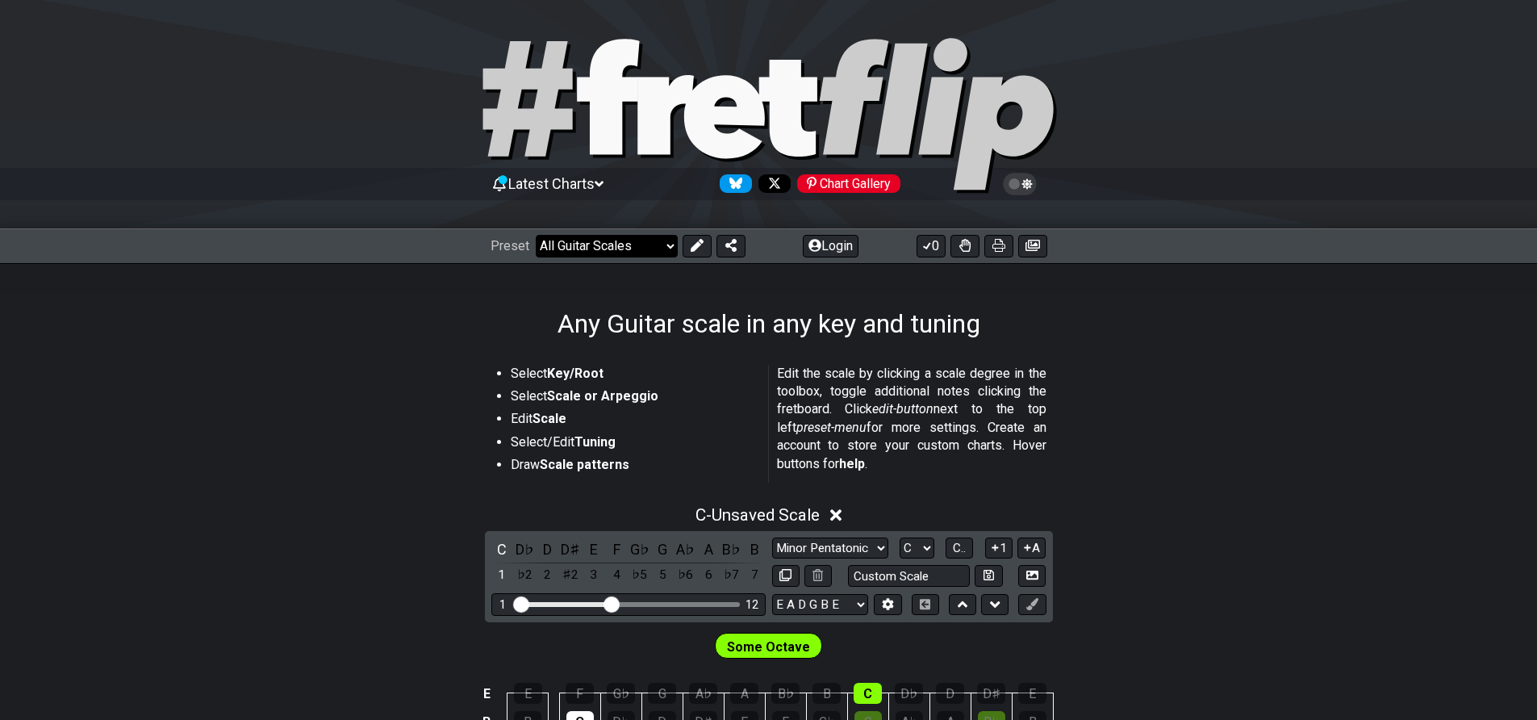
click at [616, 240] on select "Welcome to #fretflip! Initial Preset Custom Preset Minor Pentatonic Major Penta…" at bounding box center [607, 246] width 142 height 23
click at [536, 235] on select "Welcome to #fretflip! Initial Preset Custom Preset Minor Pentatonic Major Penta…" at bounding box center [607, 246] width 142 height 23
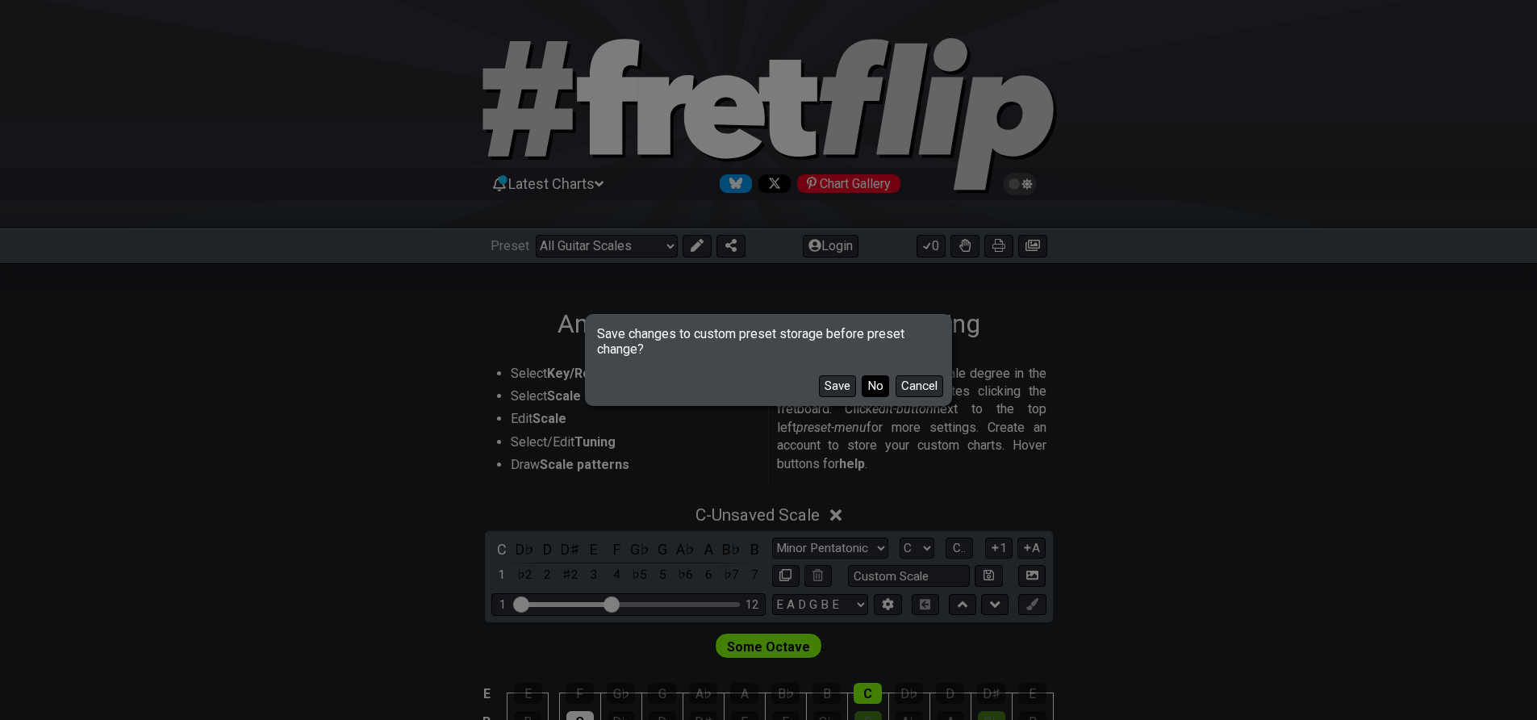
click at [873, 387] on button "No" at bounding box center [875, 386] width 27 height 22
select select "/major-pentatonic"
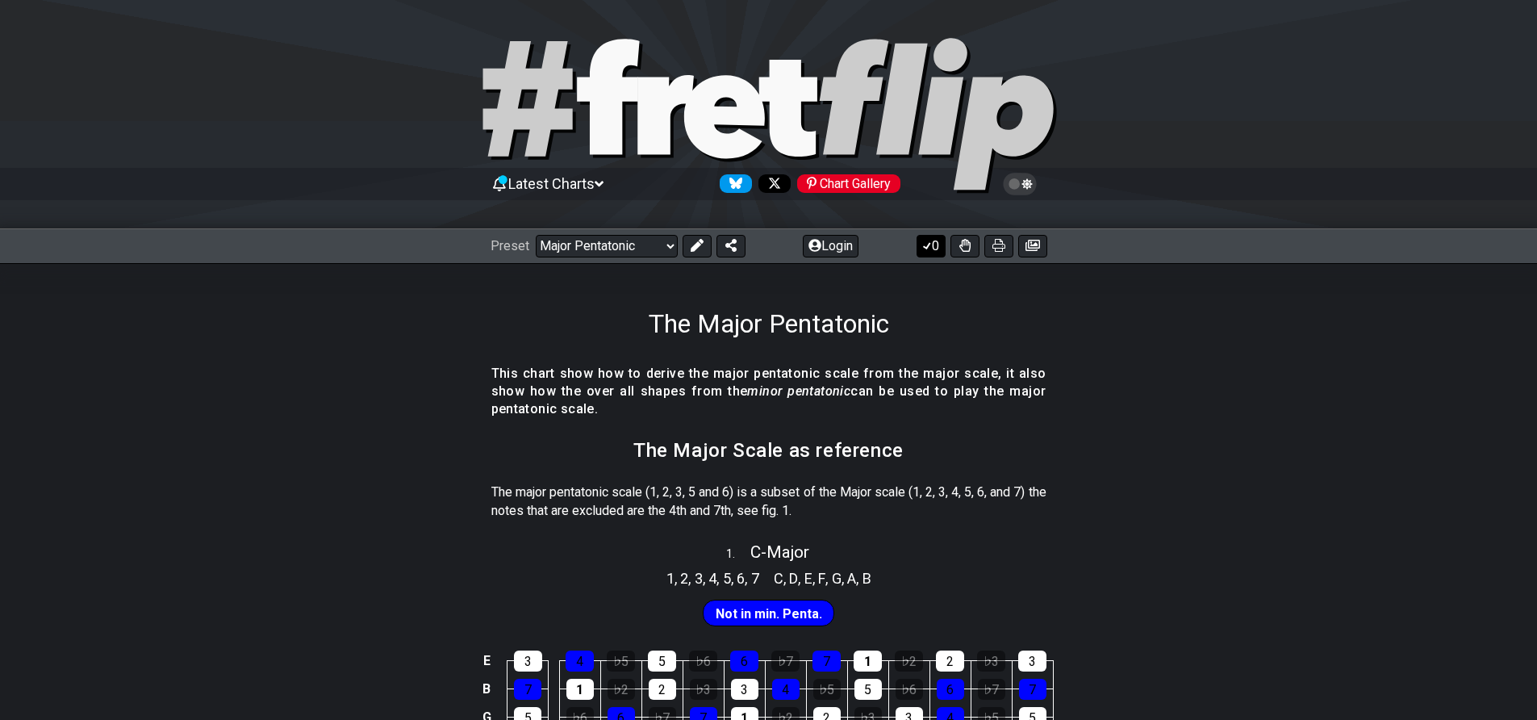
click at [923, 251] on icon at bounding box center [927, 245] width 16 height 13
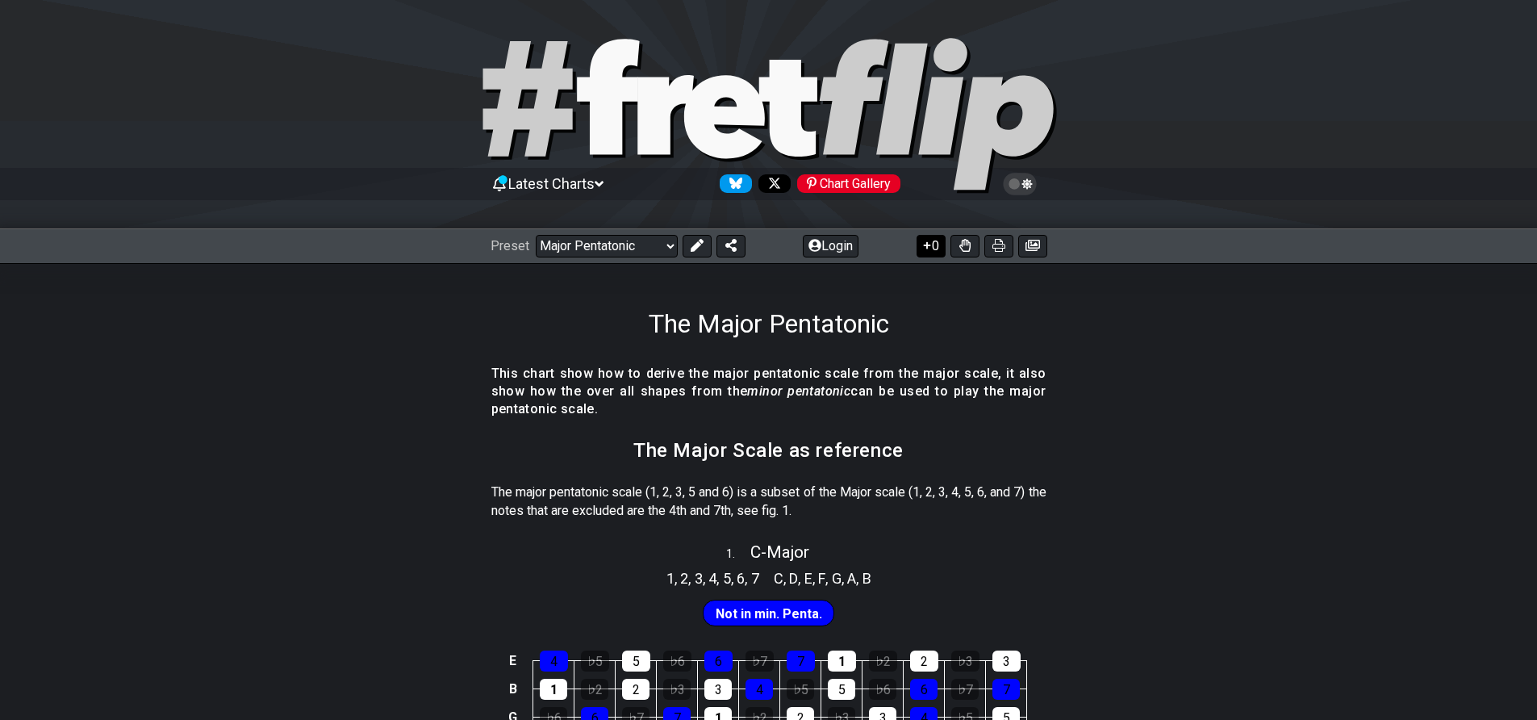
click at [923, 251] on icon at bounding box center [927, 245] width 16 height 13
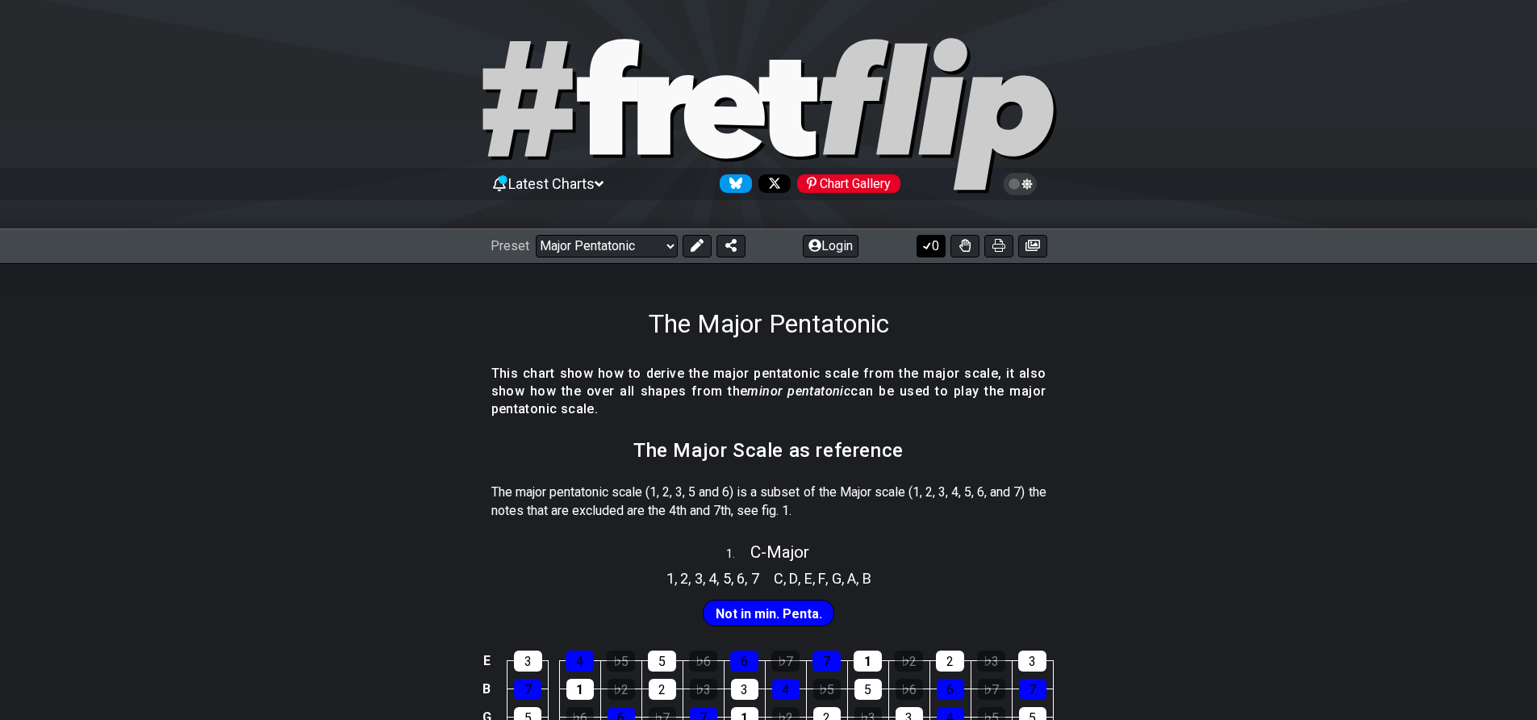
click at [923, 251] on icon at bounding box center [927, 245] width 16 height 13
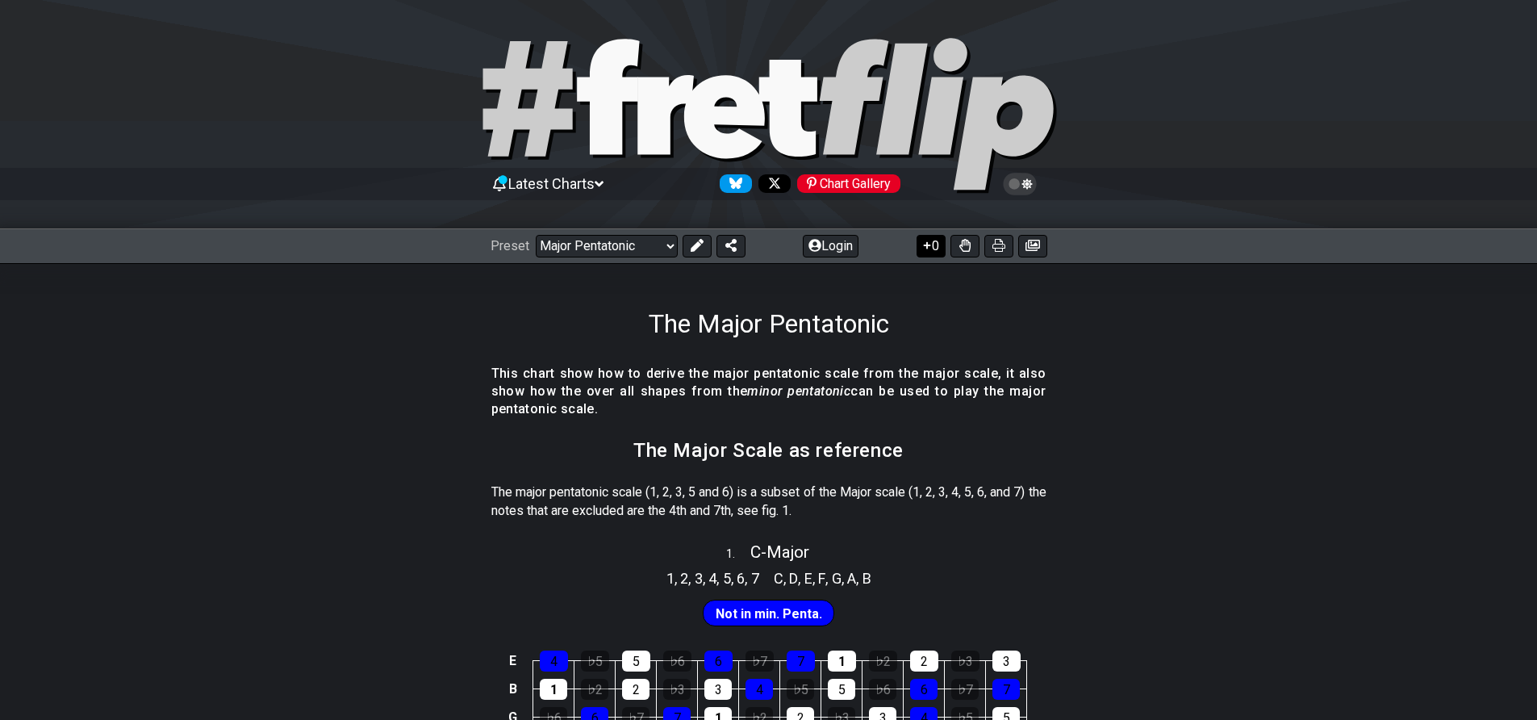
click at [923, 251] on icon at bounding box center [927, 245] width 16 height 13
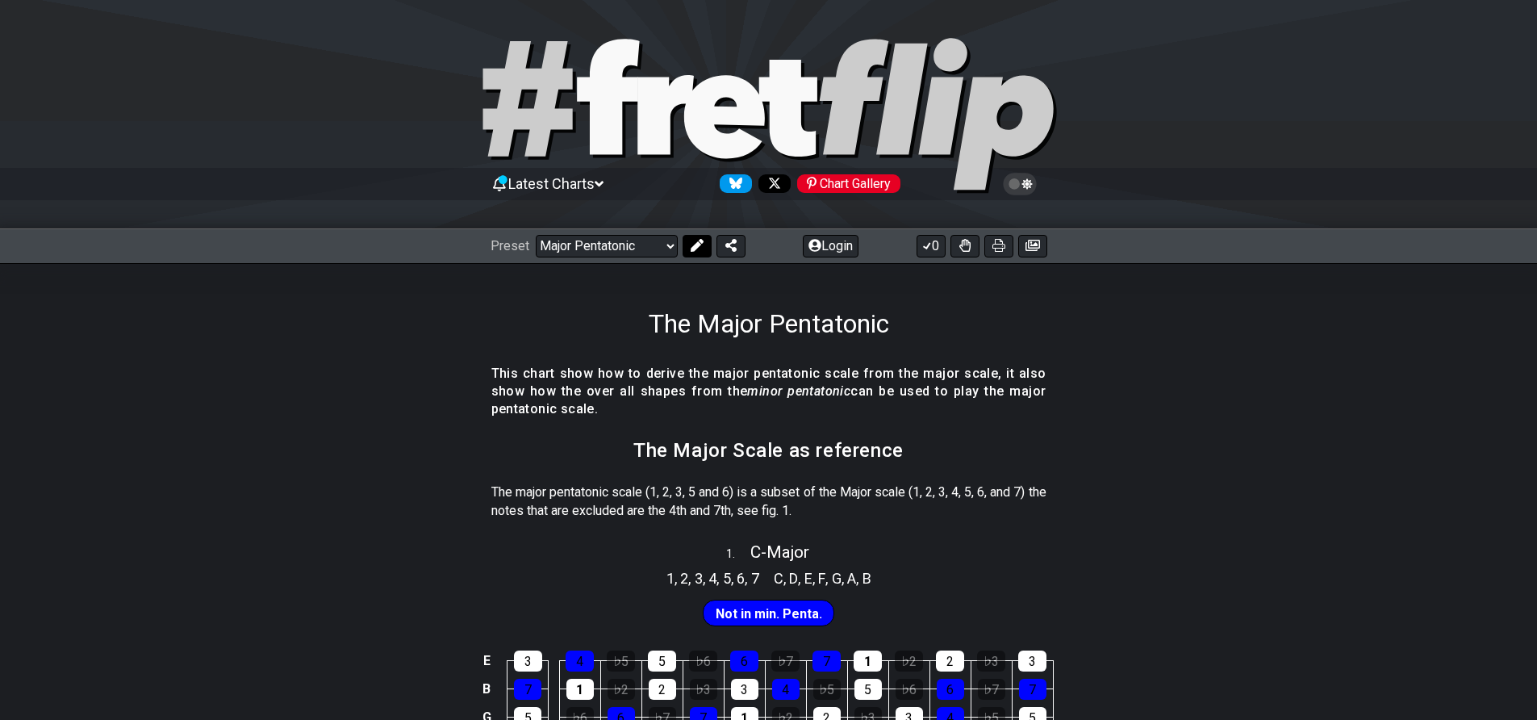
click at [704, 244] on button at bounding box center [697, 246] width 29 height 23
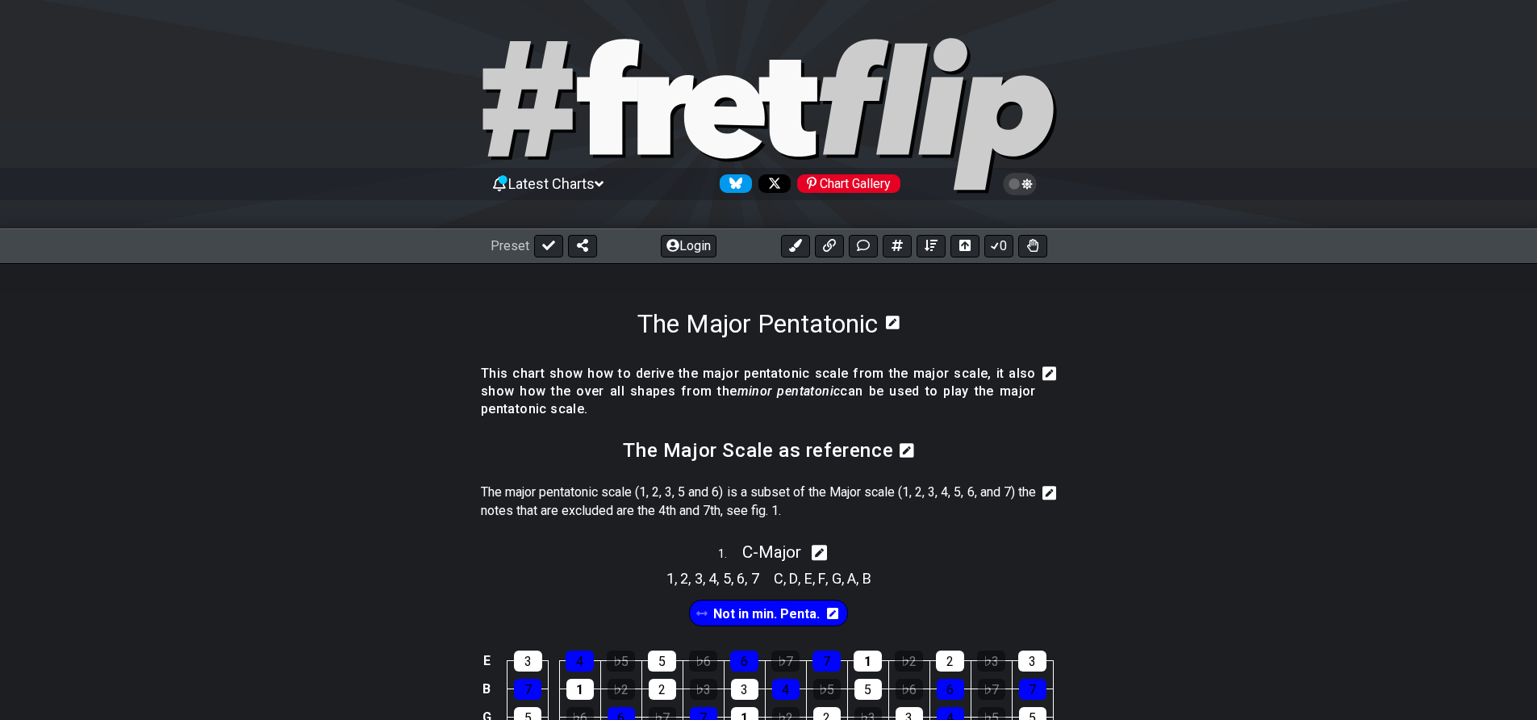
click at [551, 191] on span "Latest Charts" at bounding box center [551, 183] width 86 height 17
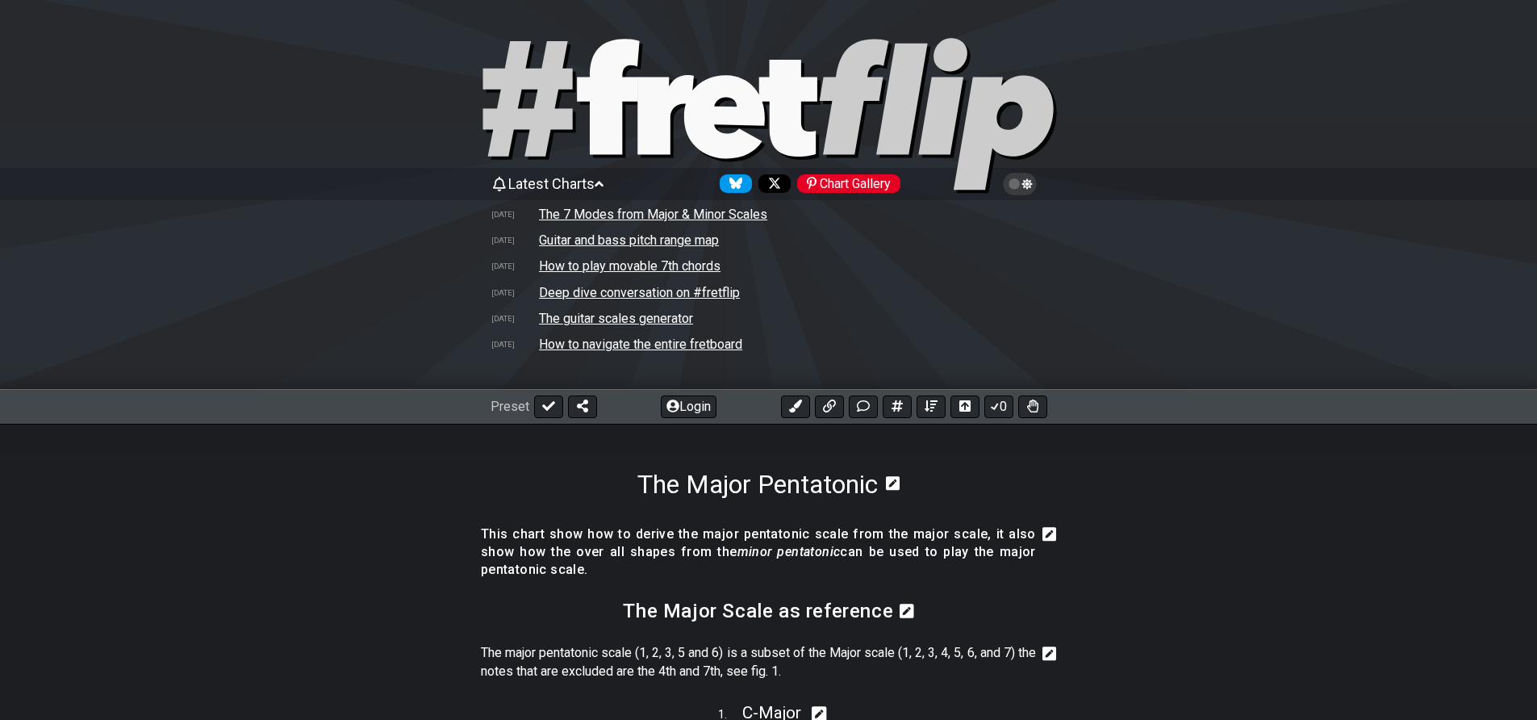
click at [313, 342] on div "Latest Charts Chart Gallery [DATE] The 7 Modes from Major & Minor Scales [DATE]…" at bounding box center [768, 280] width 1537 height 219
click at [595, 344] on td "How to navigate the entire fretboard" at bounding box center [640, 344] width 205 height 17
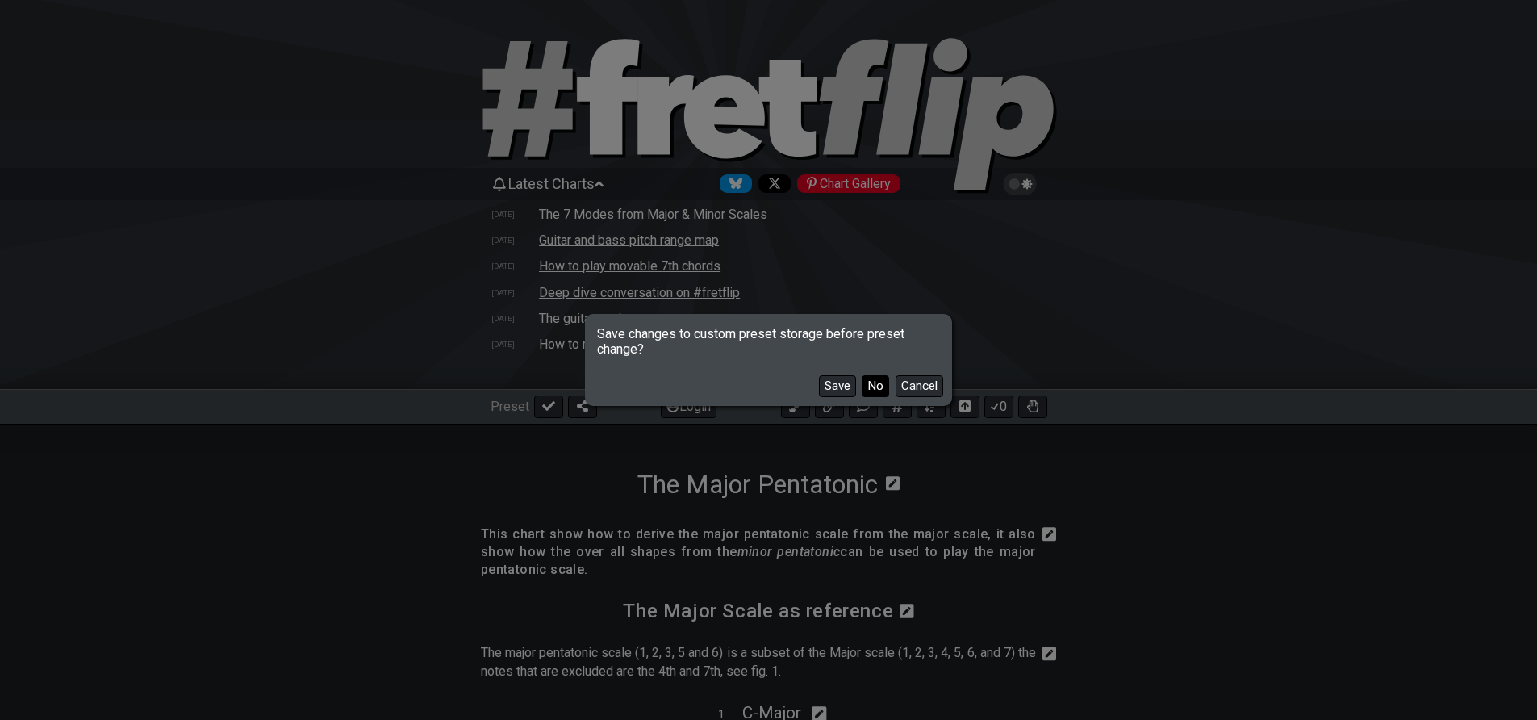
click at [866, 387] on button "No" at bounding box center [875, 386] width 27 height 22
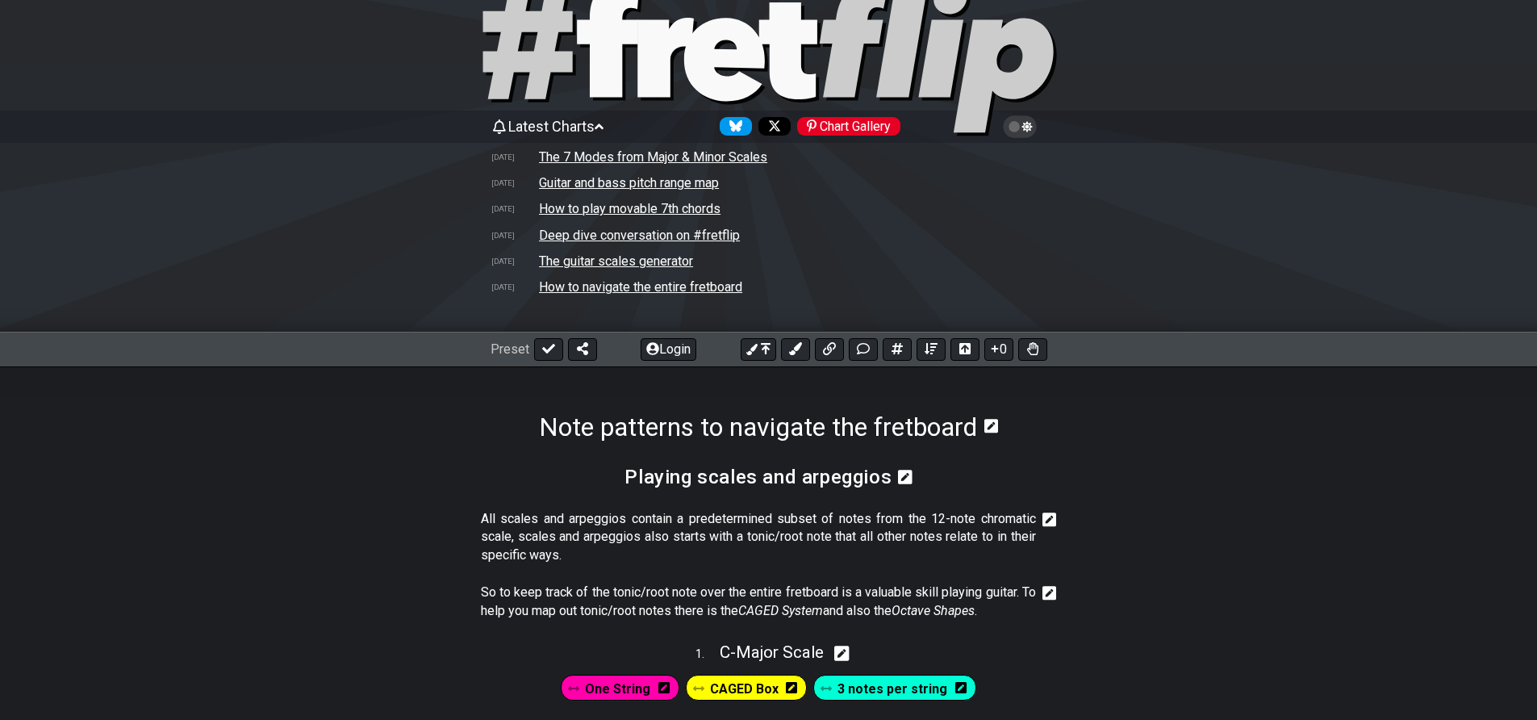
scroll to position [441, 0]
